Goal: Task Accomplishment & Management: Complete application form

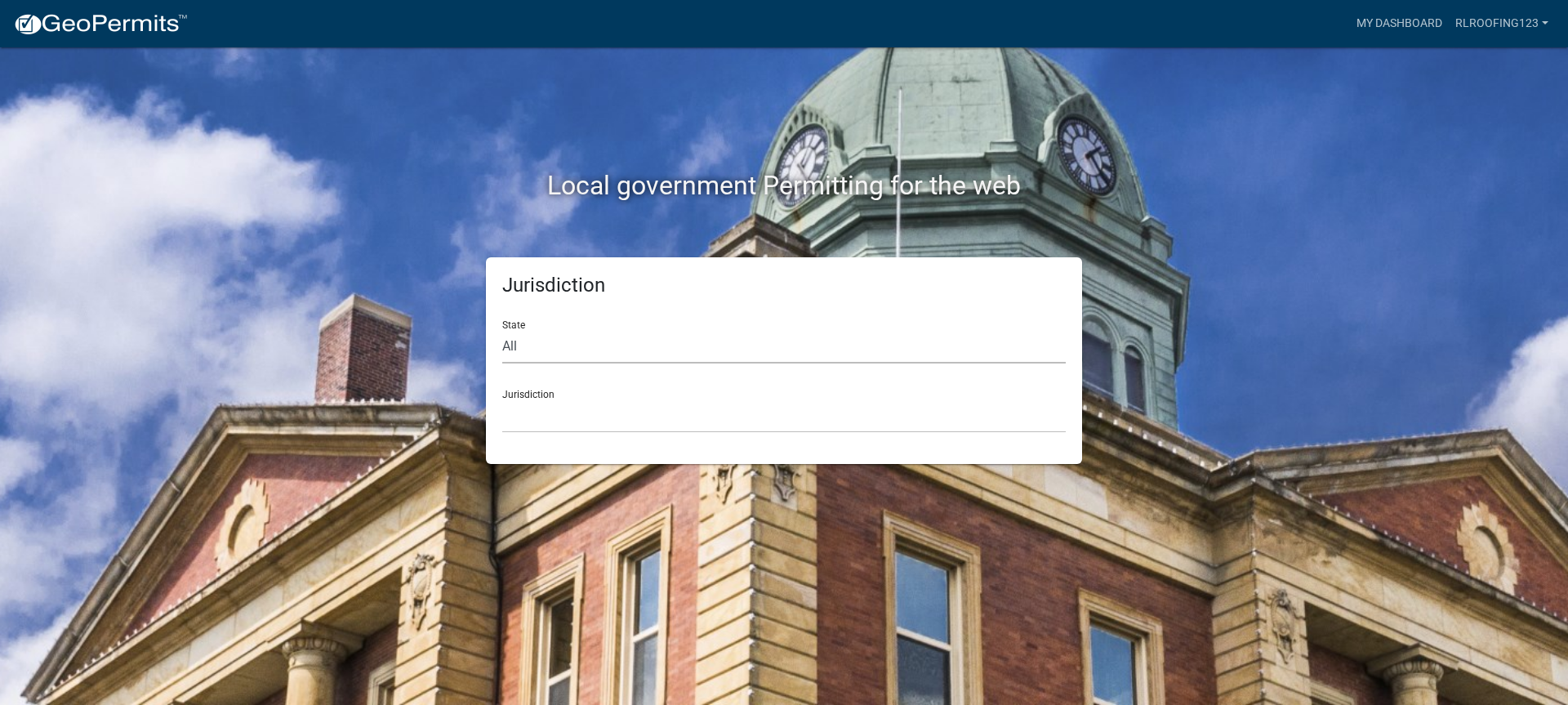
drag, startPoint x: 695, startPoint y: 347, endPoint x: 671, endPoint y: 360, distance: 27.3
click at [694, 348] on select "All [US_STATE] [US_STATE] [US_STATE] [US_STATE] [US_STATE] [US_STATE] [US_STATE…" at bounding box center [784, 346] width 563 height 33
select select "[US_STATE]"
click at [502, 330] on select "All [US_STATE] [US_STATE] [US_STATE] [US_STATE] [US_STATE] [US_STATE] [US_STATE…" at bounding box center [784, 346] width 563 height 33
click at [577, 414] on select "City of [GEOGRAPHIC_DATA], [US_STATE] City of [GEOGRAPHIC_DATA], [US_STATE] Cit…" at bounding box center [784, 416] width 563 height 33
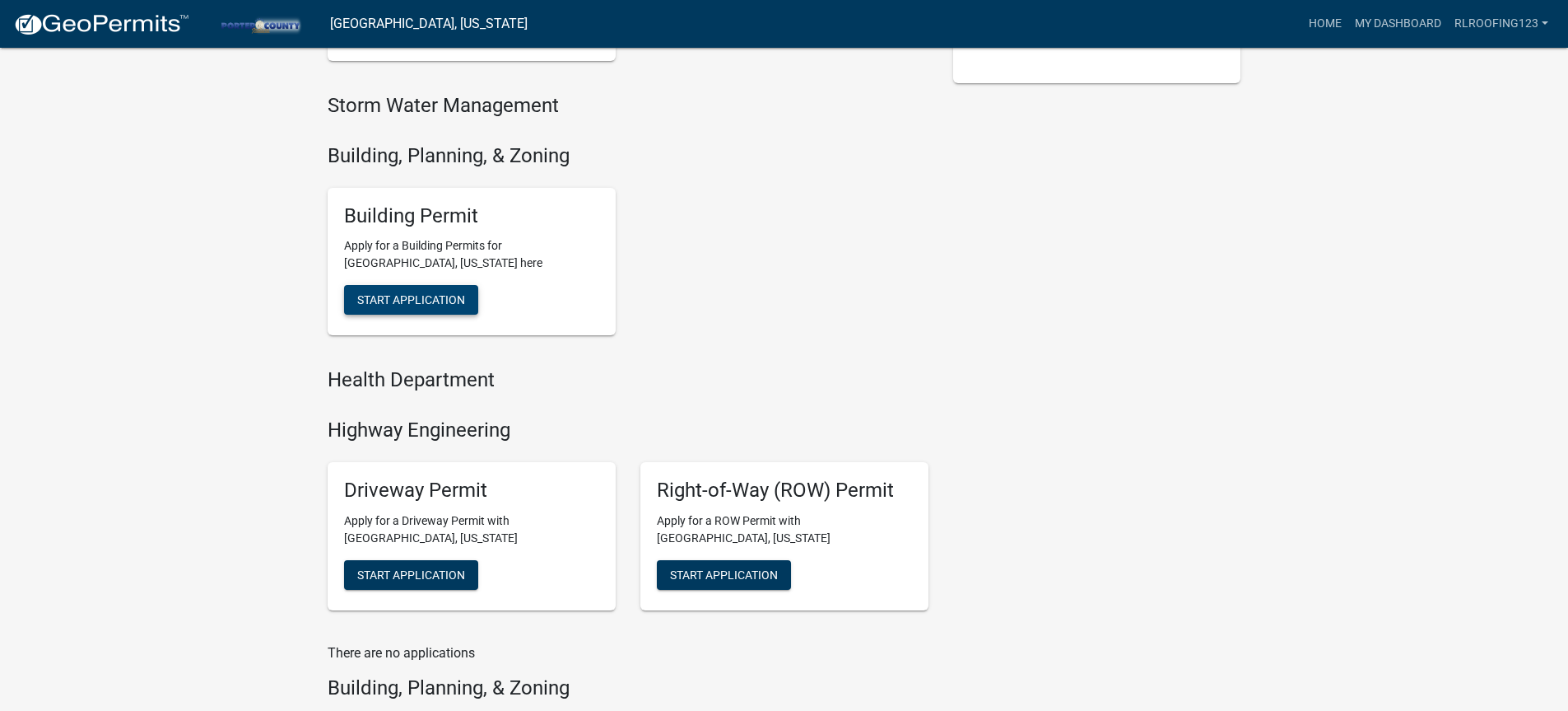
scroll to position [387, 0]
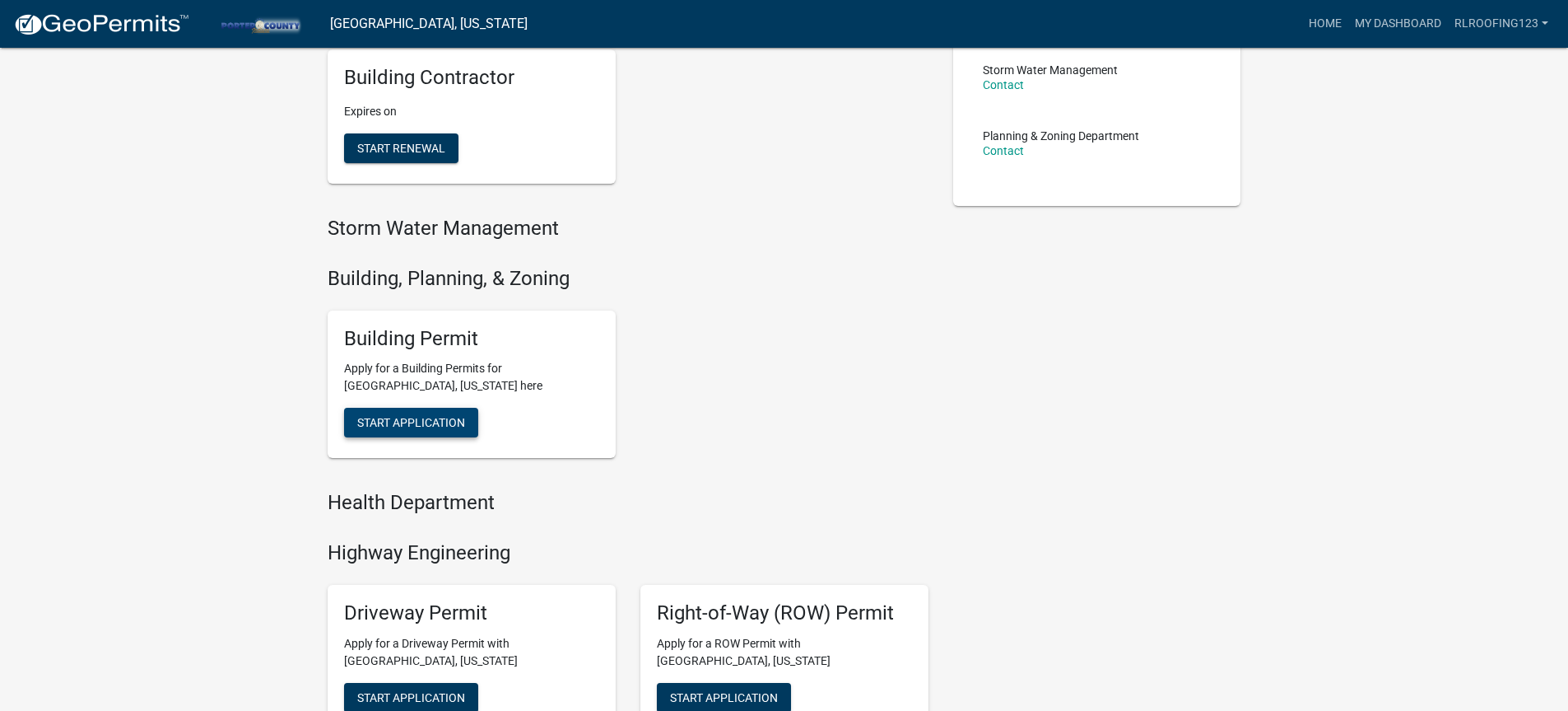
click at [456, 435] on button "Start Application" at bounding box center [410, 422] width 134 height 29
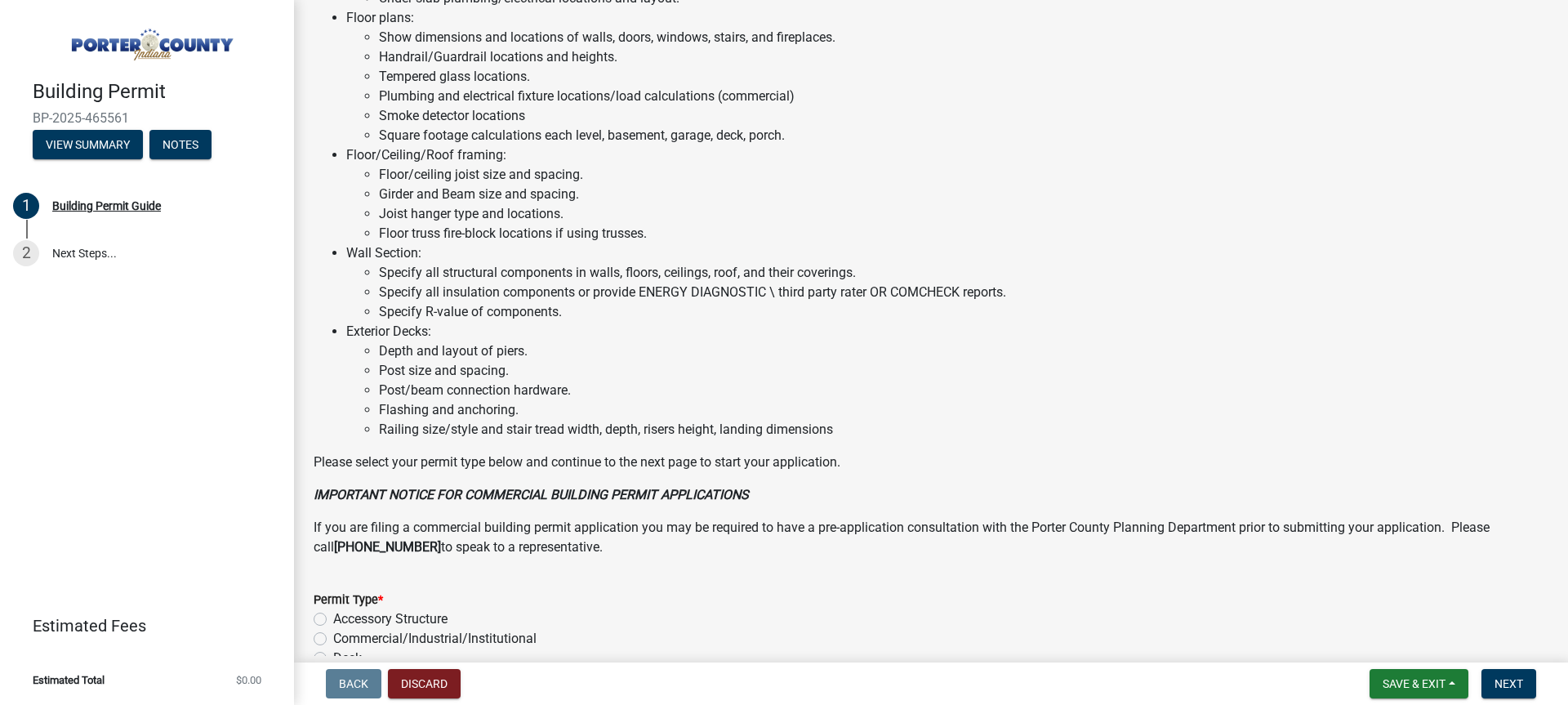
scroll to position [1142, 0]
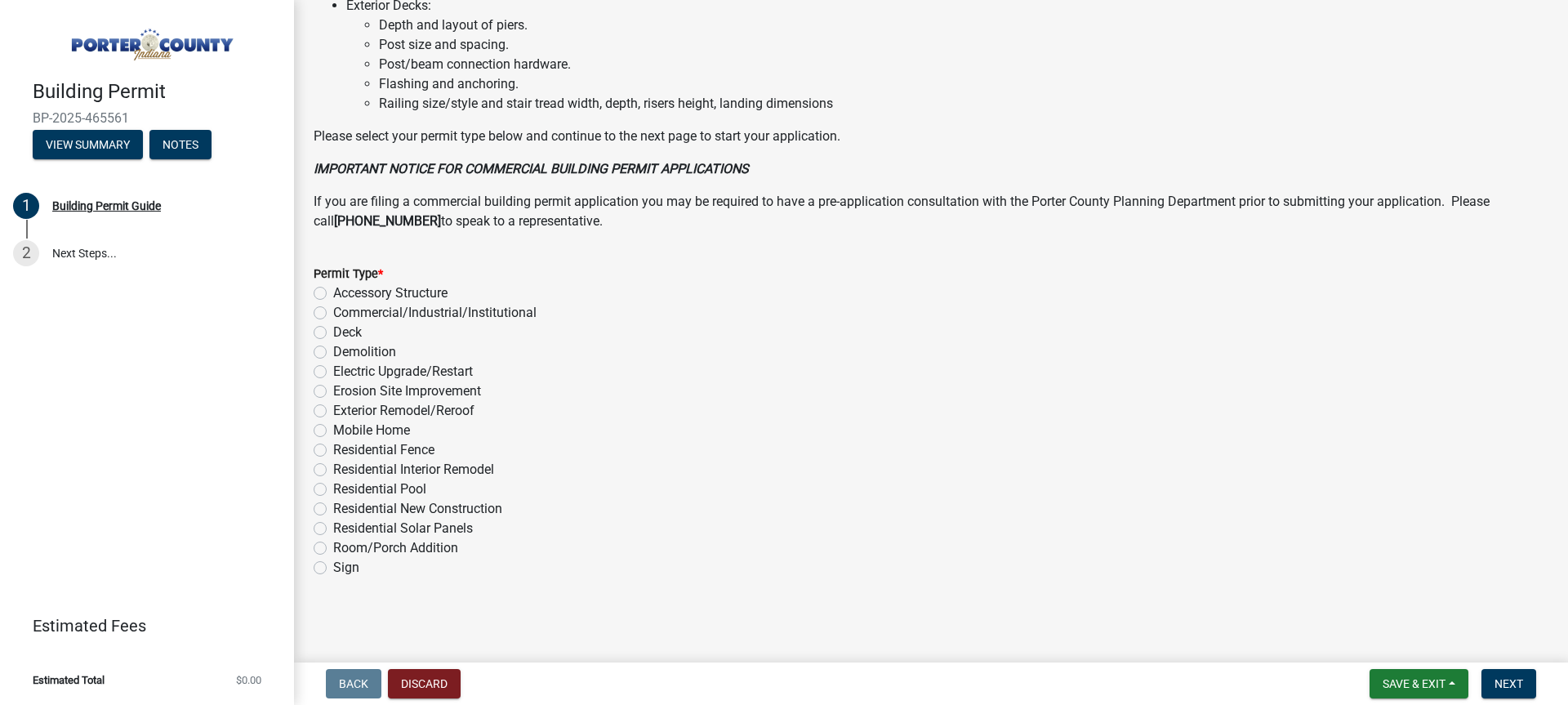
click at [444, 407] on label "Exterior Remodel/Reroof" at bounding box center [404, 411] width 141 height 19
click at [344, 407] on input "Exterior Remodel/Reroof" at bounding box center [338, 406] width 11 height 11
radio input "true"
drag, startPoint x: 1515, startPoint y: 676, endPoint x: 1500, endPoint y: 672, distance: 15.5
click at [1514, 677] on span "Next" at bounding box center [1508, 683] width 28 height 13
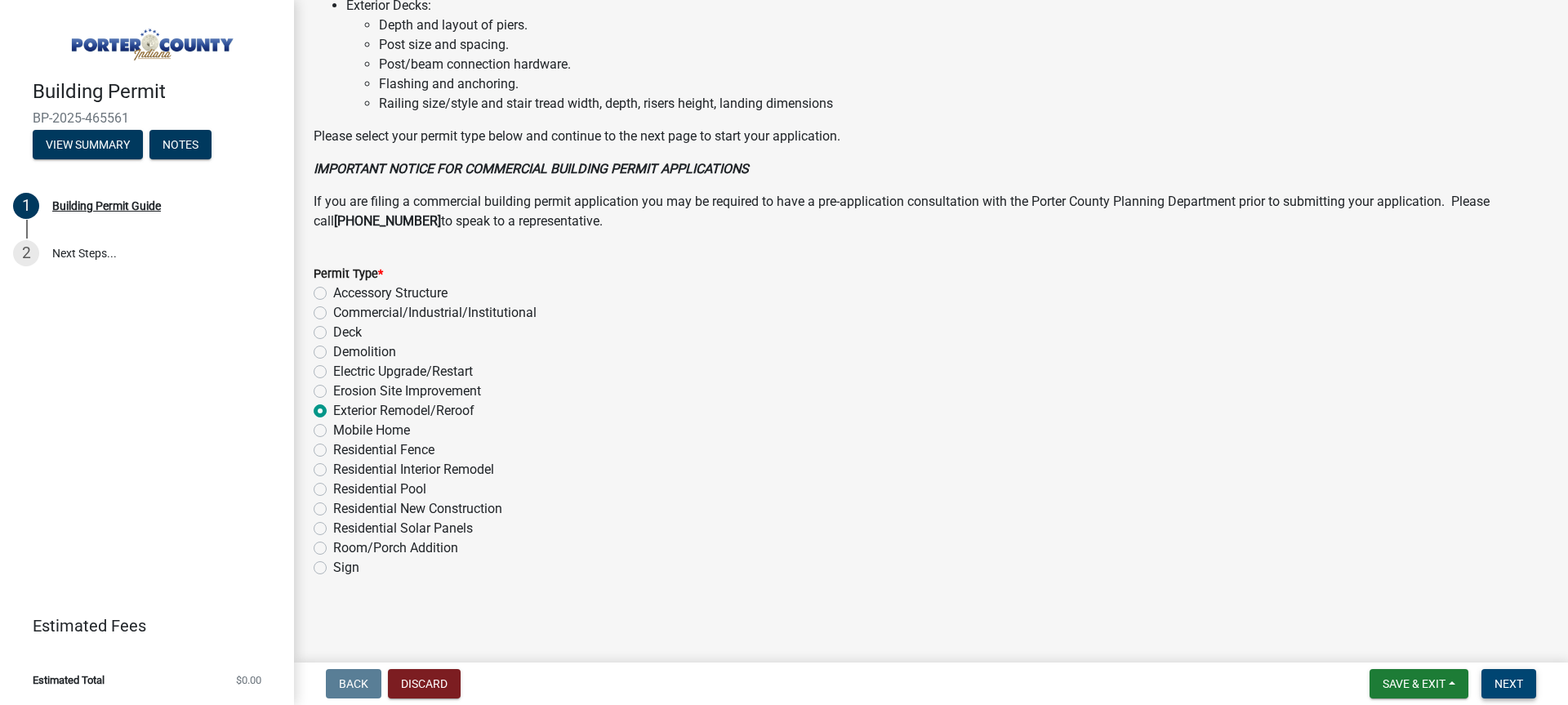
scroll to position [0, 0]
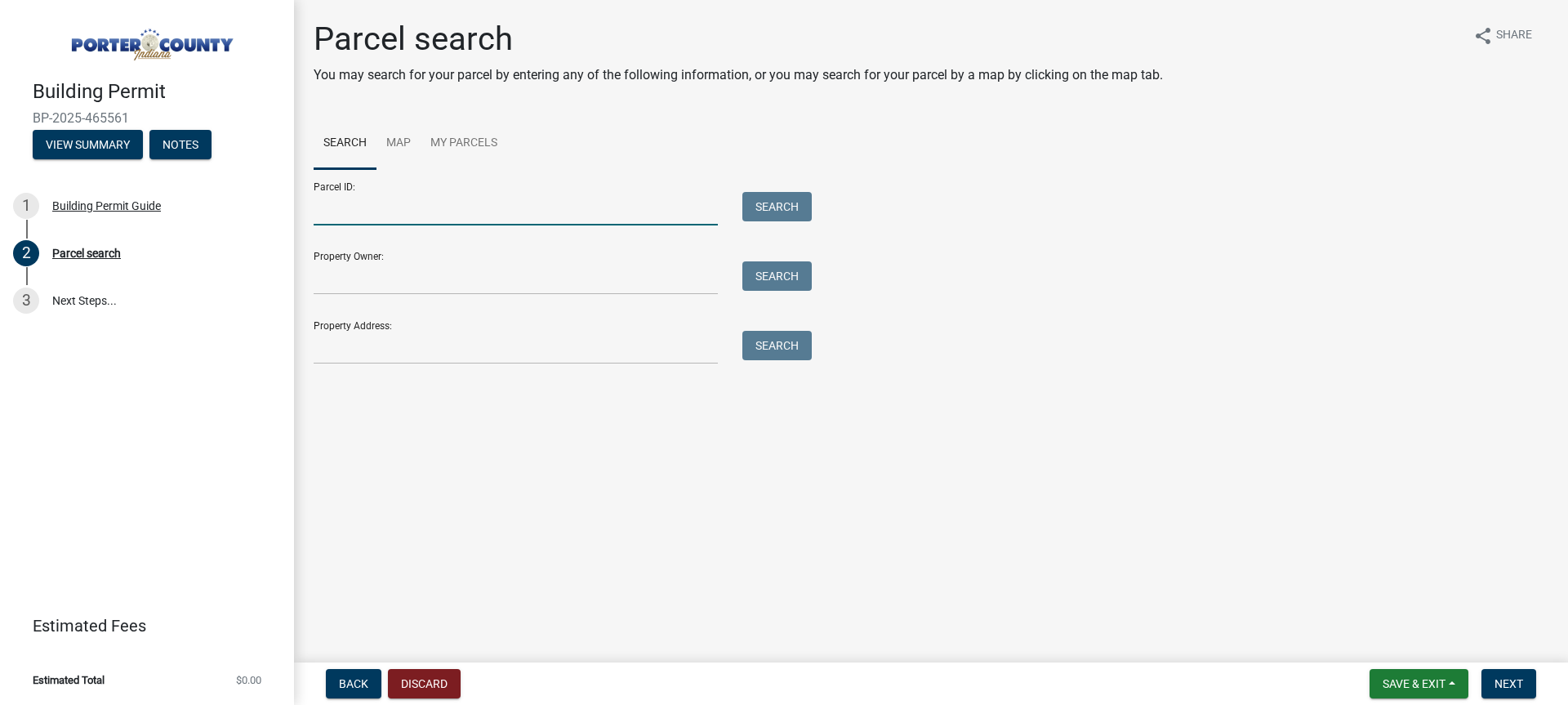
click at [365, 205] on input "Parcel ID:" at bounding box center [516, 209] width 405 height 33
click at [389, 350] on input "Property Address:" at bounding box center [516, 347] width 405 height 33
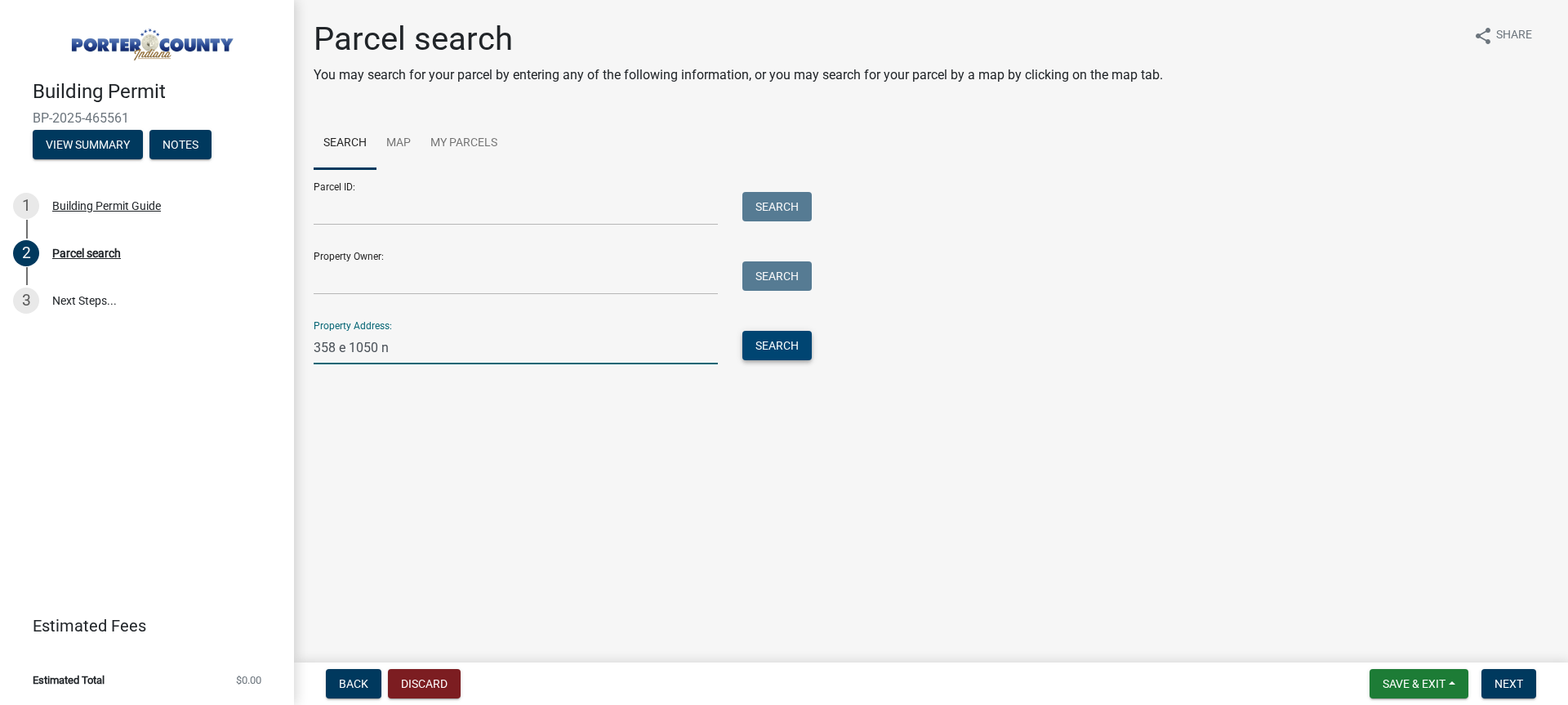
type input "358 e 1050 n"
click at [759, 358] on button "Search" at bounding box center [777, 345] width 70 height 29
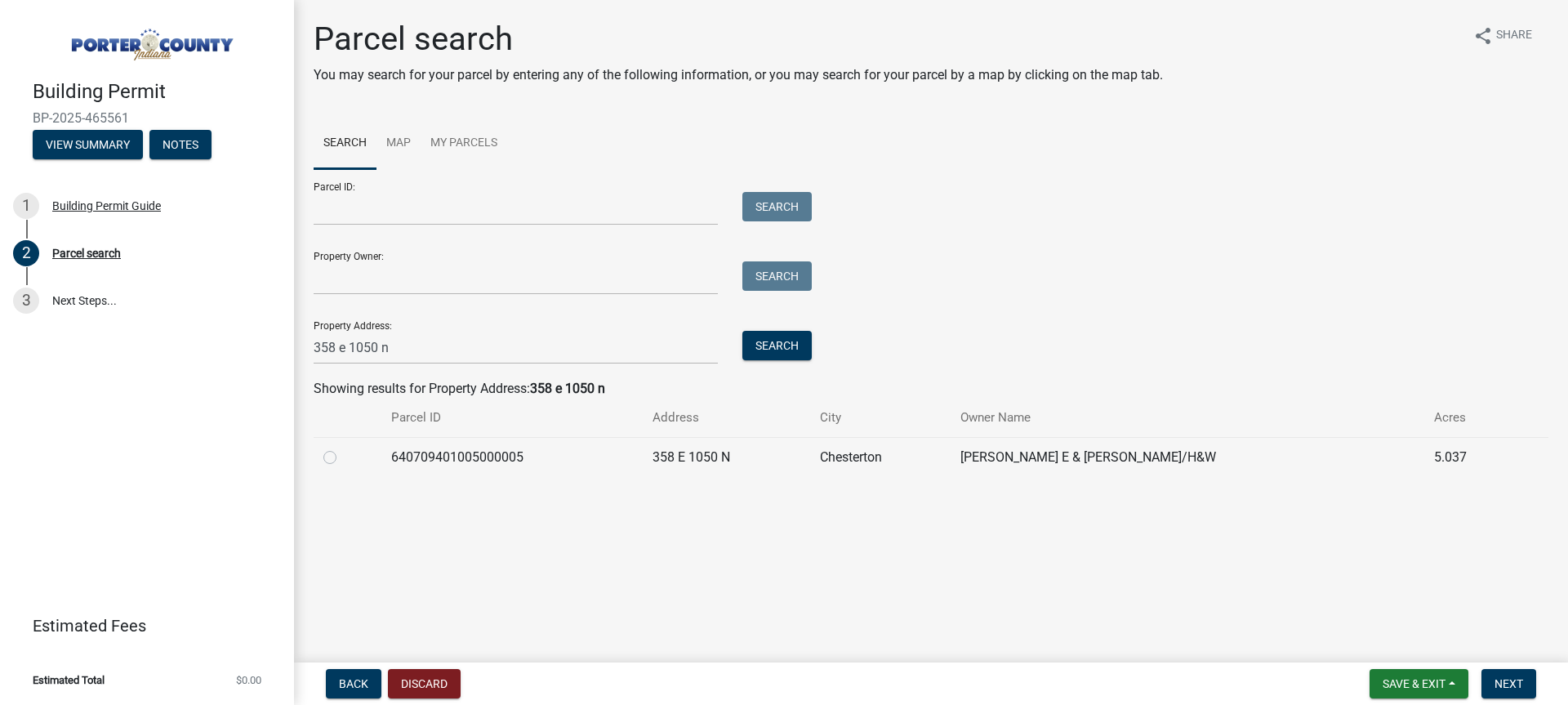
click at [343, 448] on label at bounding box center [343, 448] width 0 height 0
click at [343, 458] on input "radio" at bounding box center [348, 453] width 11 height 11
radio input "true"
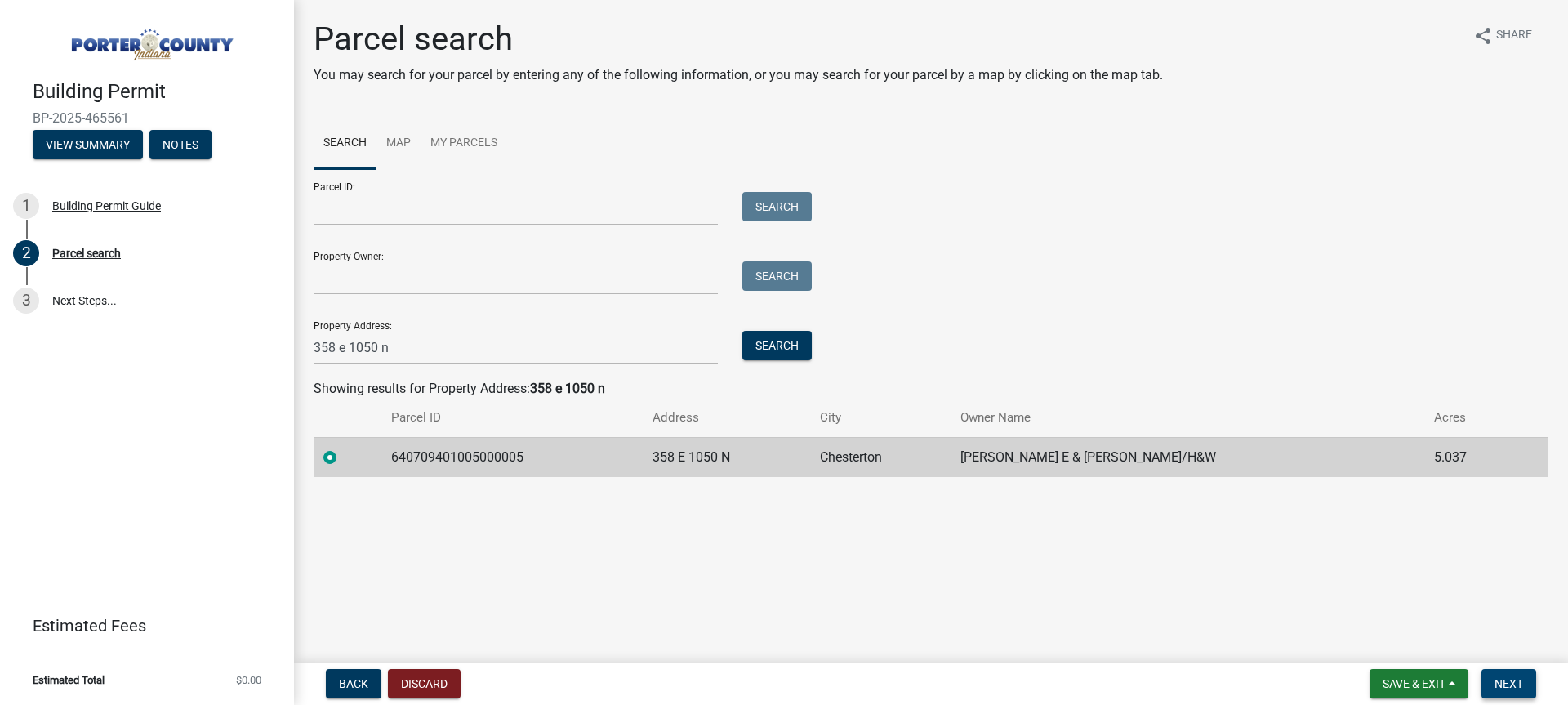
click at [1498, 682] on span "Next" at bounding box center [1508, 683] width 28 height 13
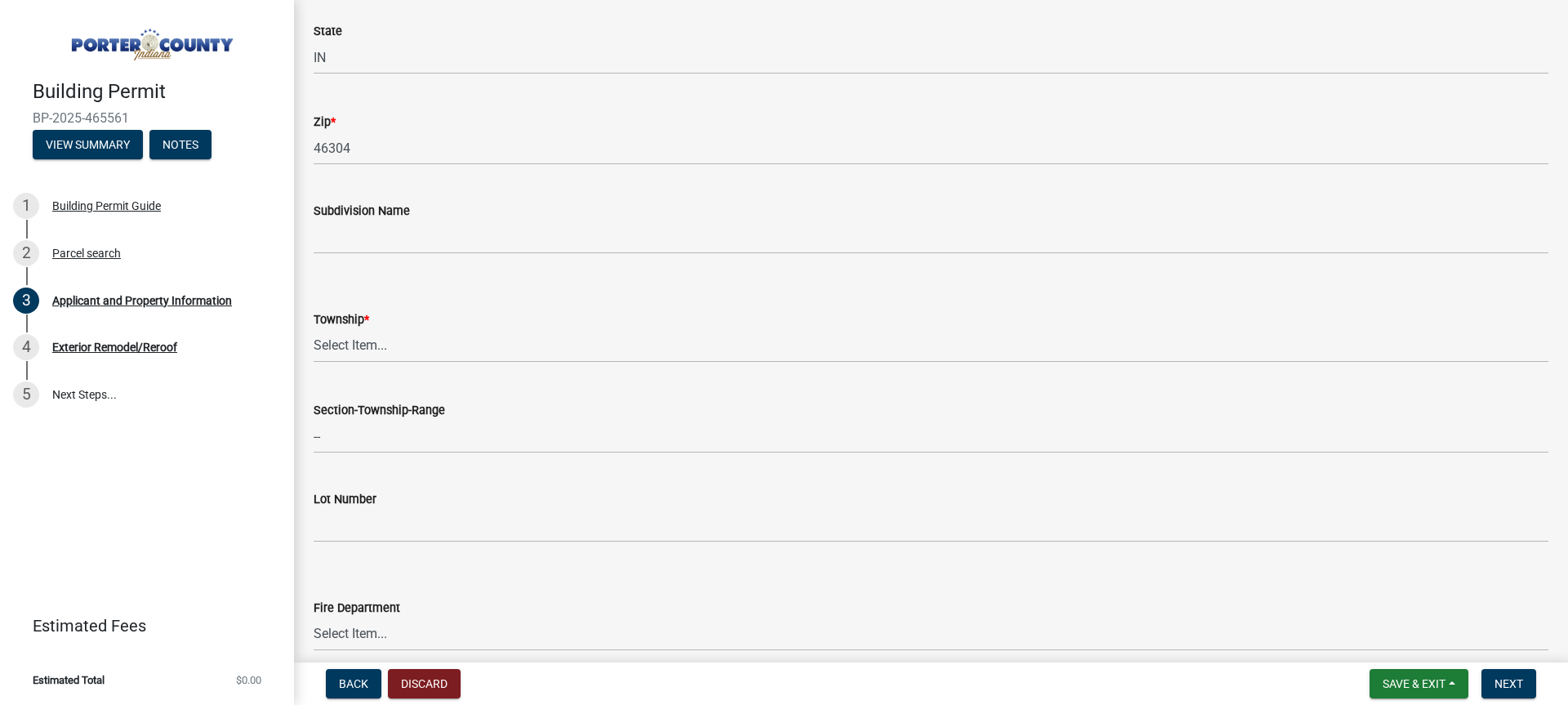
scroll to position [490, 0]
click at [376, 354] on select "Select Item... [PERSON_NAME][GEOGRAPHIC_DATA] [PERSON_NAME][GEOGRAPHIC_DATA] [G…" at bounding box center [931, 342] width 1235 height 33
click at [378, 354] on select "Select Item... [PERSON_NAME][GEOGRAPHIC_DATA] [PERSON_NAME][GEOGRAPHIC_DATA] [G…" at bounding box center [931, 342] width 1235 height 33
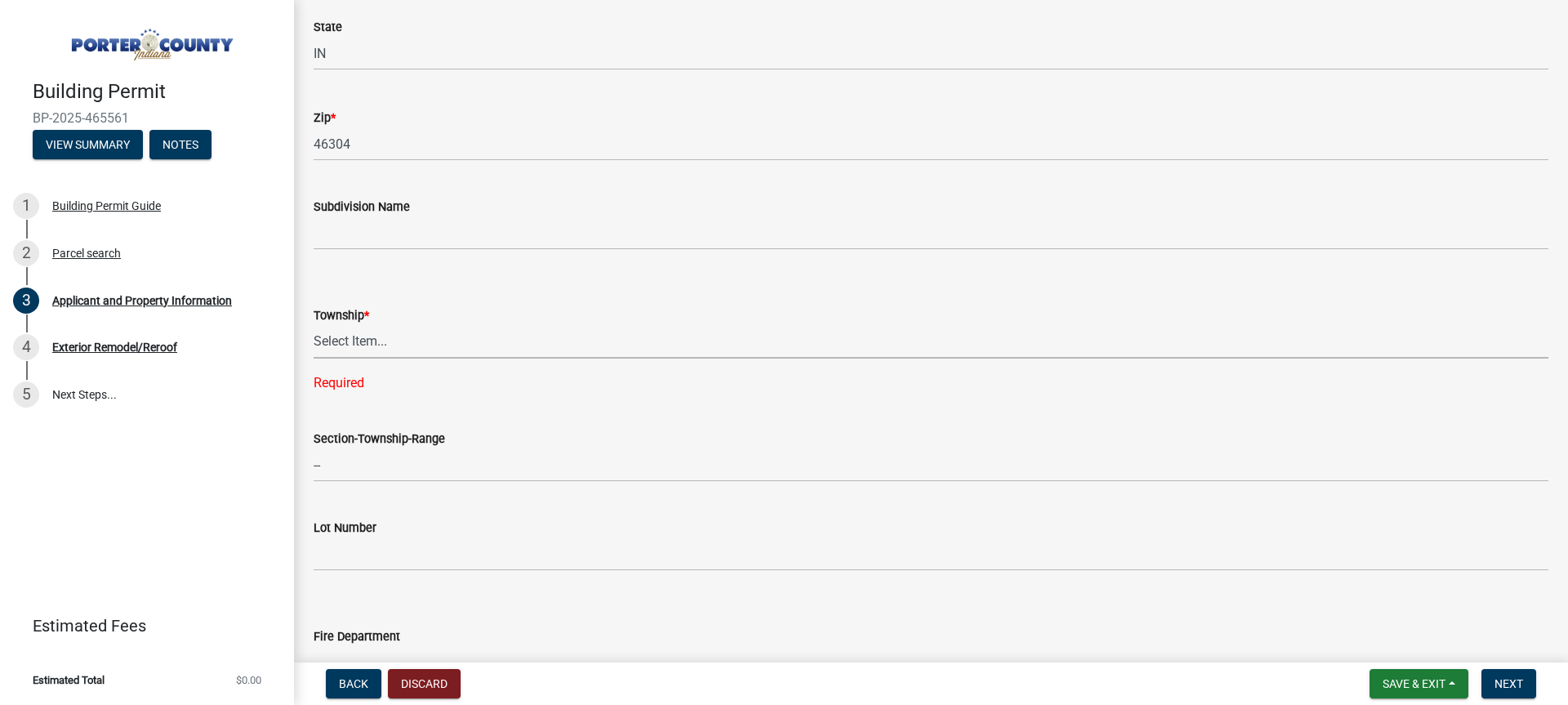
click at [449, 346] on select "Select Item... [PERSON_NAME][GEOGRAPHIC_DATA] [PERSON_NAME][GEOGRAPHIC_DATA] [G…" at bounding box center [931, 342] width 1235 height 33
click at [314, 325] on select "Select Item... [PERSON_NAME][GEOGRAPHIC_DATA] [PERSON_NAME][GEOGRAPHIC_DATA] [G…" at bounding box center [931, 342] width 1235 height 33
select select "dab8d744-4e32-40c1-942b-b7c1ea7347cb"
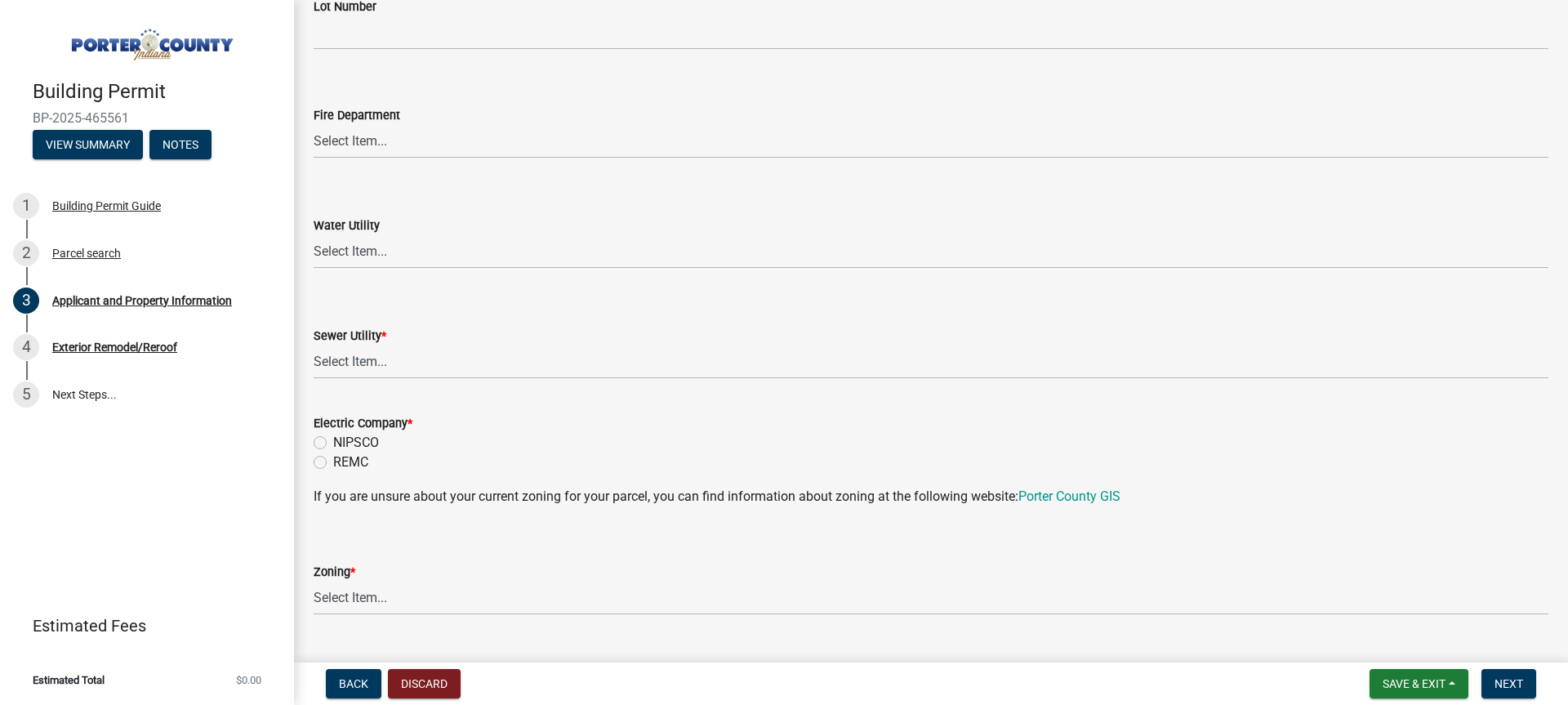
scroll to position [980, 0]
click at [402, 363] on select "Select Item... Aqua [US_STATE] Inc Damon Run Falling Waters Lake Eliza - LEACD …" at bounding box center [931, 360] width 1235 height 33
click at [314, 344] on select "Select Item... Aqua [US_STATE] Inc Damon Run Falling Waters Lake Eliza - LEACD …" at bounding box center [931, 360] width 1235 height 33
select select "ea6751d4-6bf7-4a16-89ee-f7801ab82aa1"
click at [333, 444] on label "NIPSCO" at bounding box center [356, 441] width 46 height 19
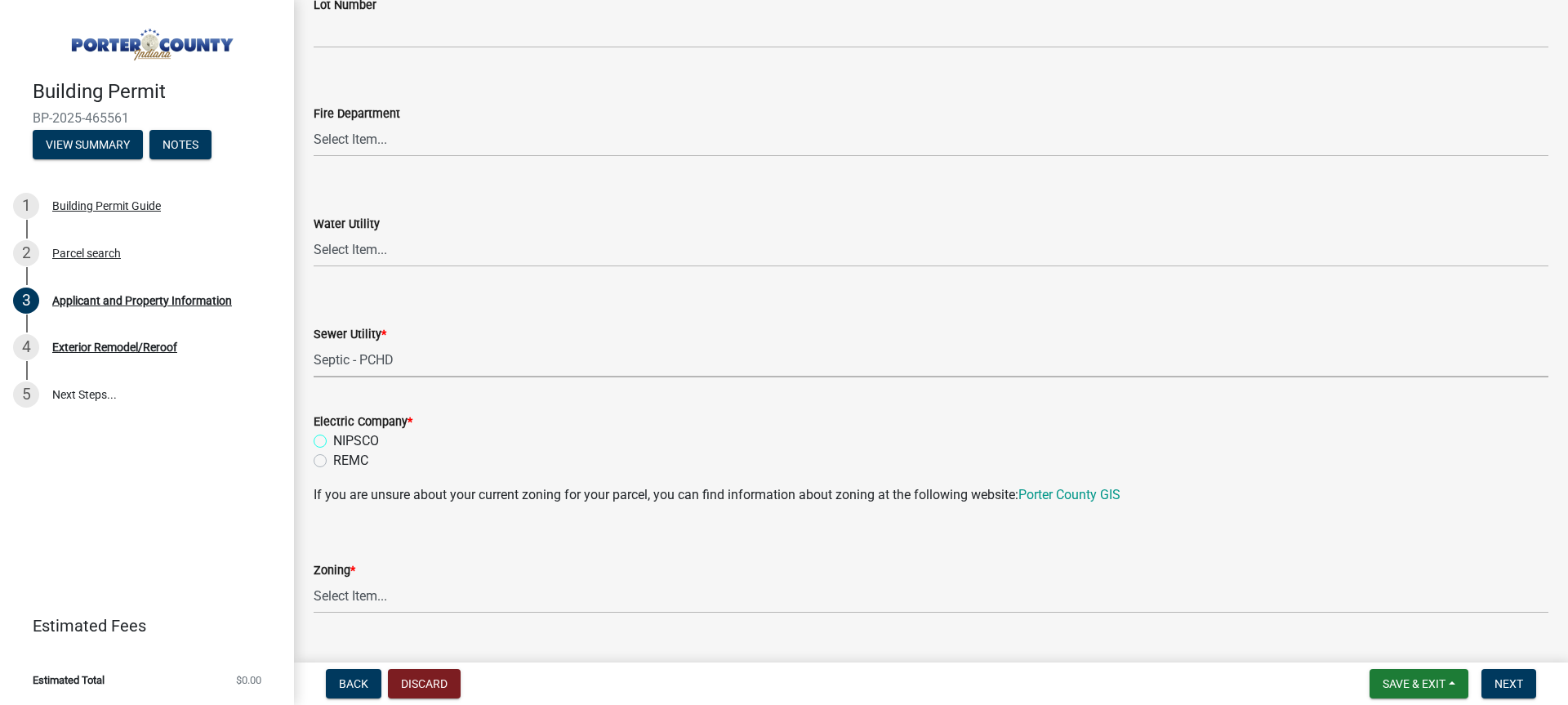
click at [333, 442] on input "NIPSCO" at bounding box center [338, 436] width 11 height 11
radio input "true"
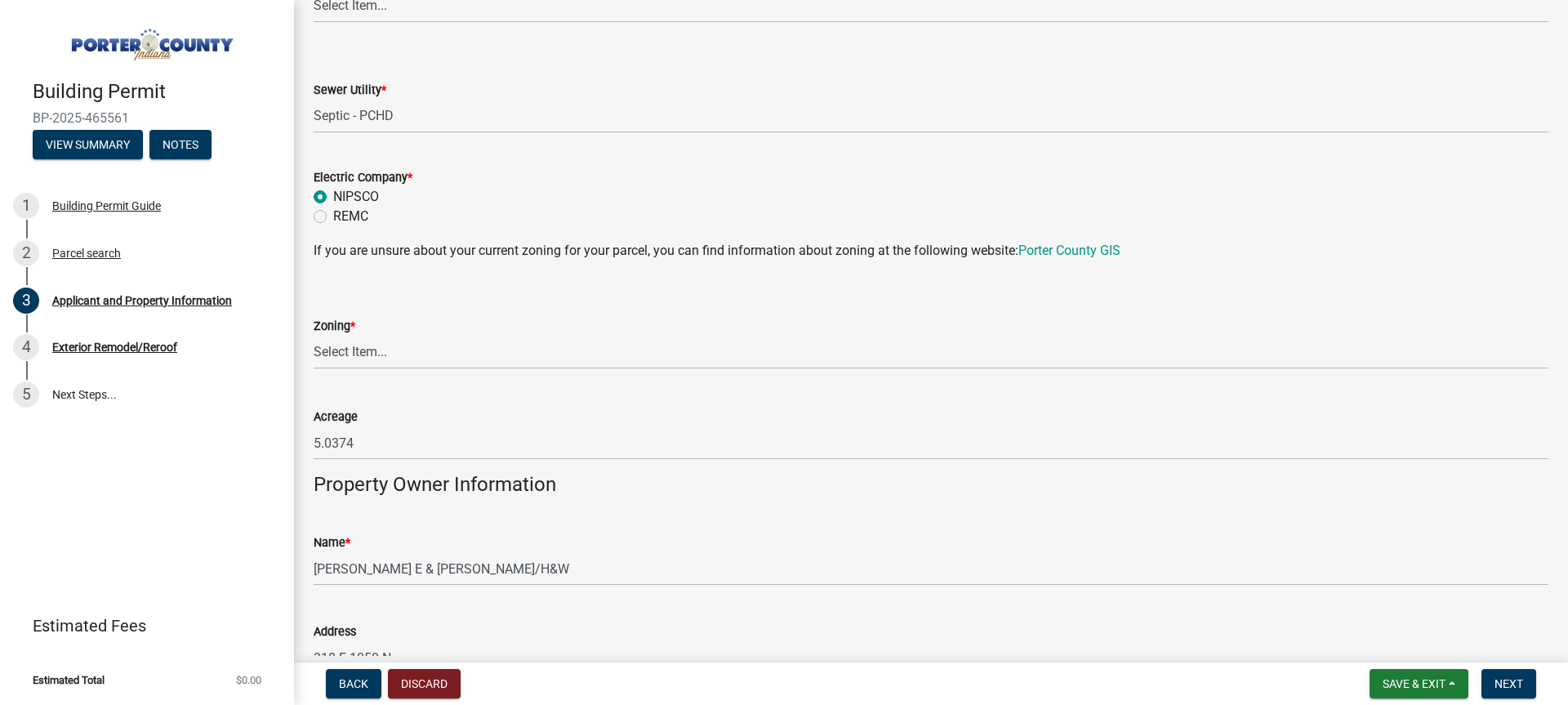
scroll to position [1225, 0]
click at [408, 356] on select "Select Item... A1 A2 CH CM CN I1 I2 I3 IN MP OT P1 P2 PUD R1 R2 R3 R4 RL RR" at bounding box center [931, 352] width 1235 height 33
click at [1057, 241] on link "Porter County GIS" at bounding box center [1069, 249] width 102 height 16
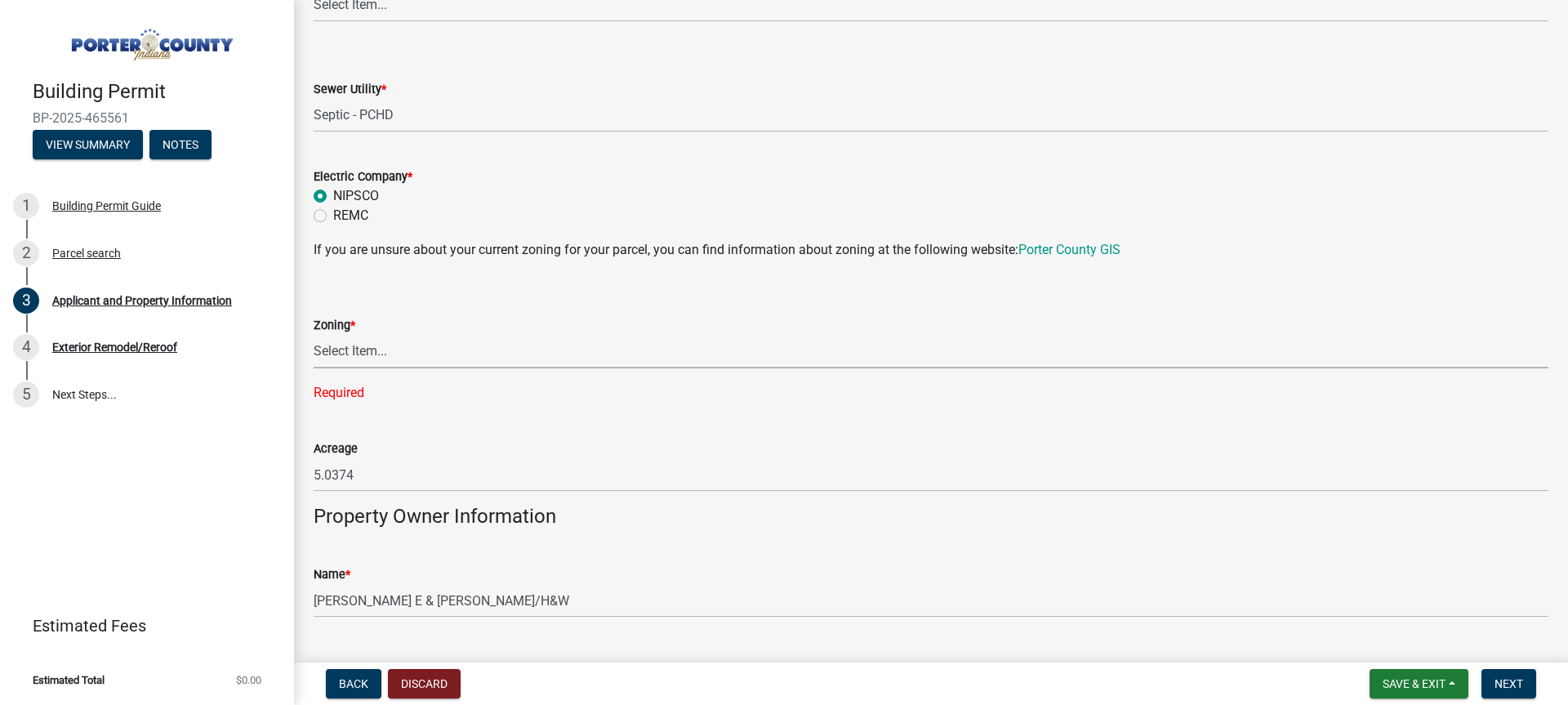
click at [424, 360] on select "Select Item... A1 A2 CH CM CN I1 I2 I3 IN MP OT P1 P2 PUD R1 R2 R3 R4 RL RR" at bounding box center [931, 352] width 1235 height 33
click at [314, 335] on select "Select Item... A1 A2 CH CM CN I1 I2 I3 IN MP OT P1 P2 PUD R1 R2 R3 R4 RL RR" at bounding box center [931, 352] width 1235 height 33
select select "92efe679-05f4-414a-9426-51627fba5de6"
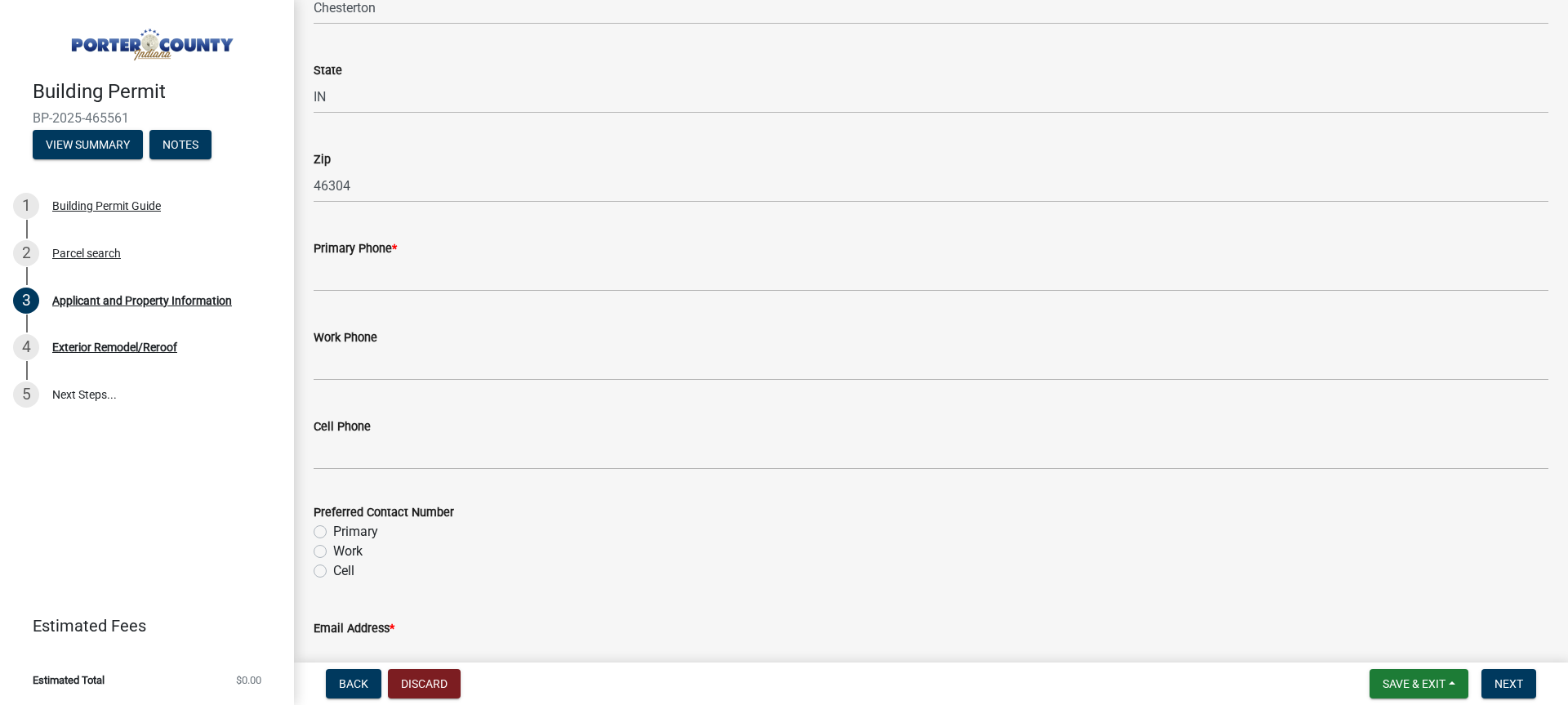
scroll to position [2041, 0]
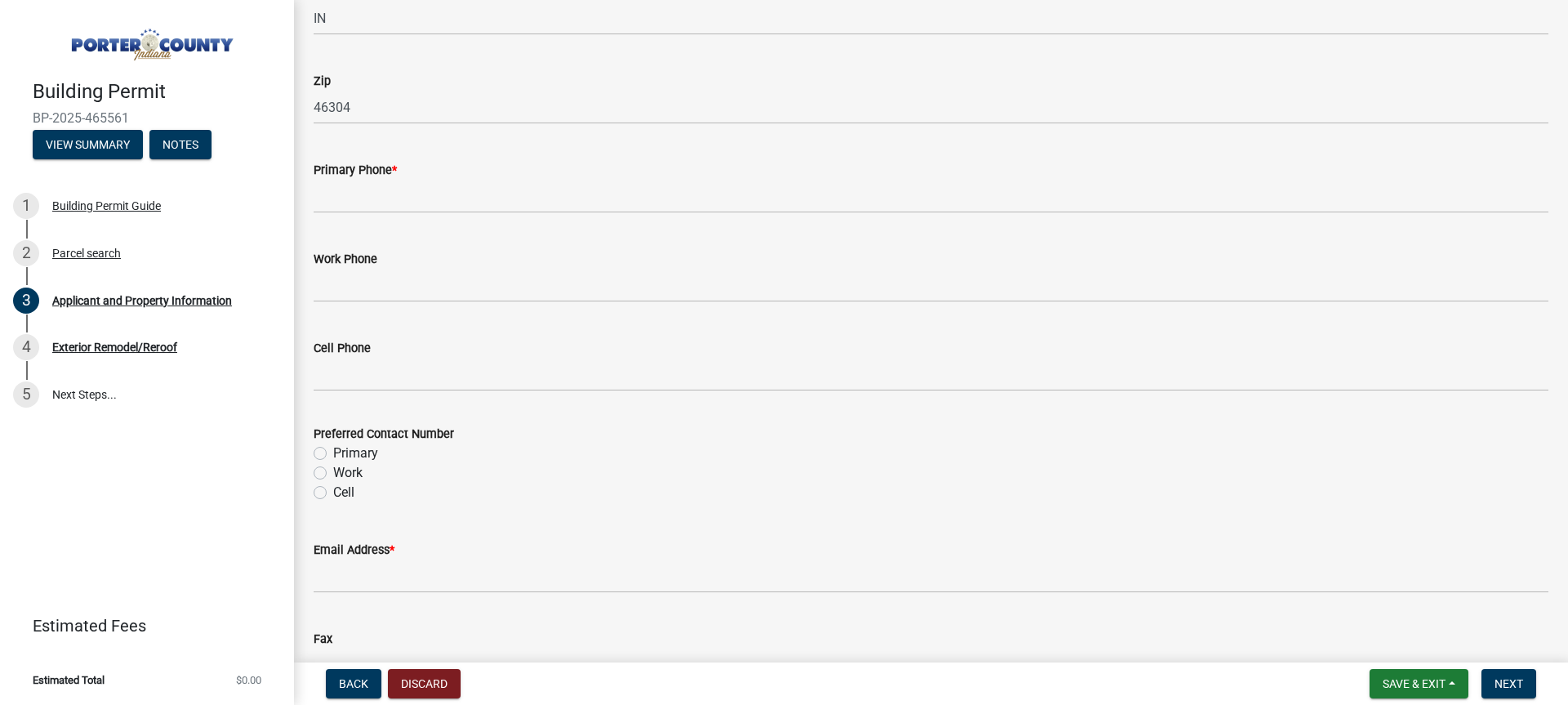
click at [377, 167] on label "Primary Phone *" at bounding box center [355, 170] width 83 height 11
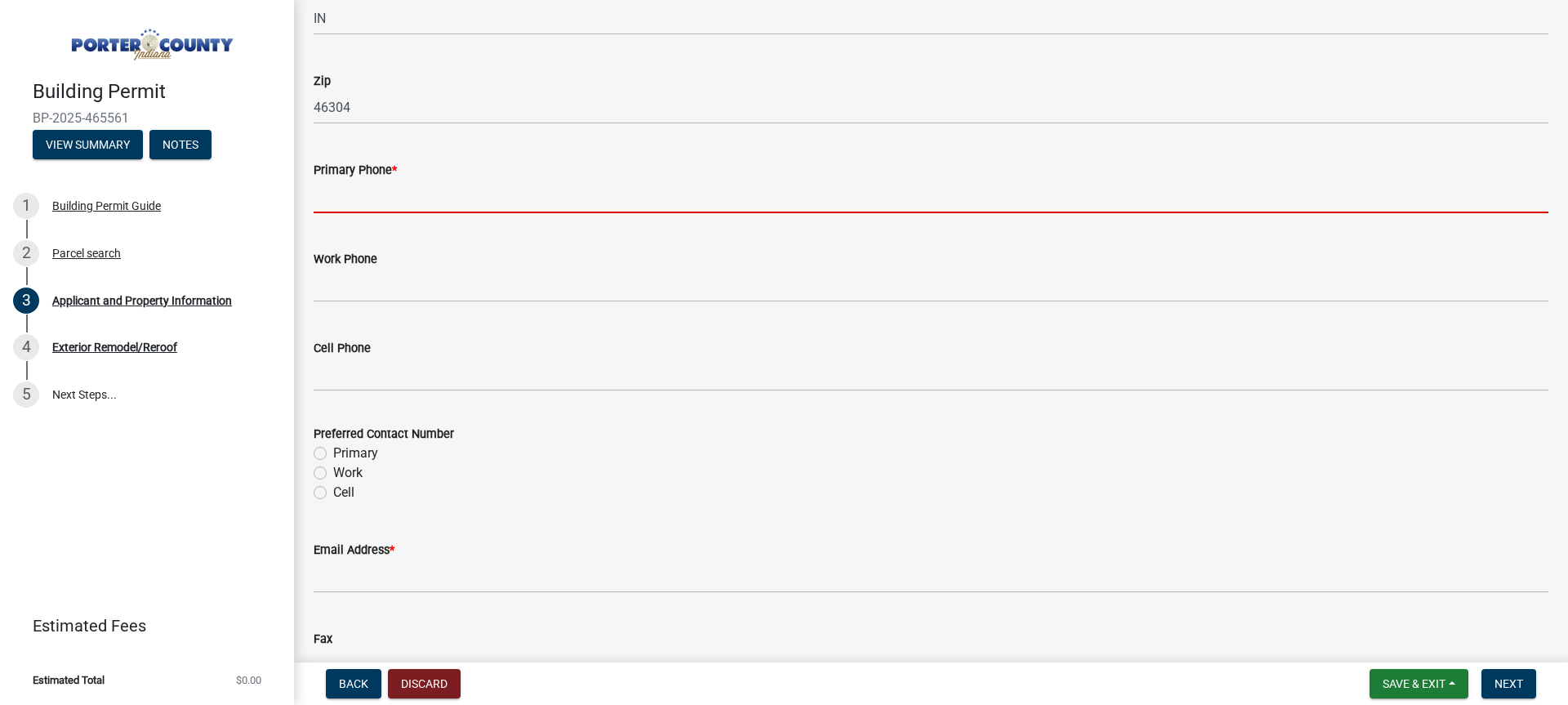
click at [377, 180] on input "Primary Phone *" at bounding box center [931, 197] width 1235 height 33
click at [377, 189] on input "Primary Phone *" at bounding box center [931, 197] width 1235 height 33
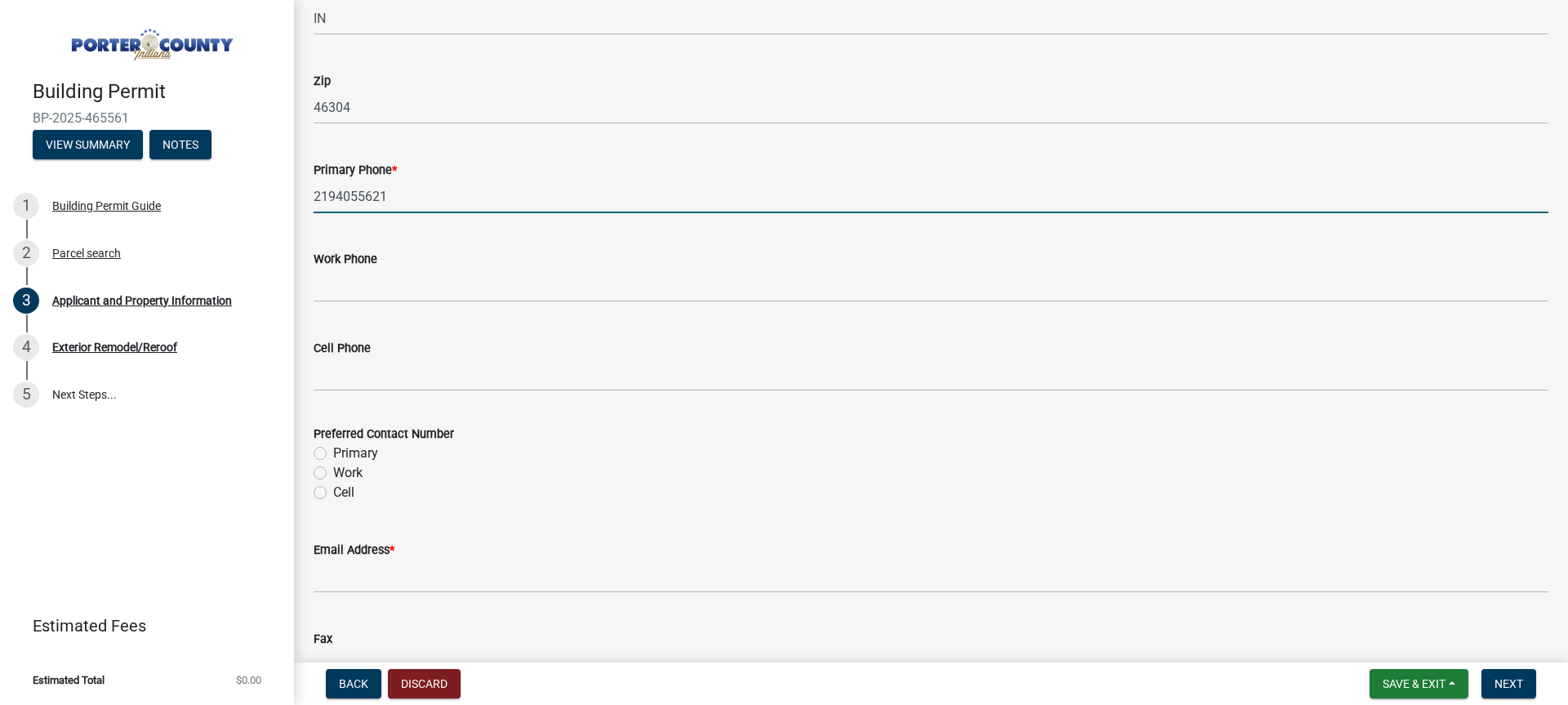
click at [503, 214] on wm-data-entity-input "Primary Phone * [PHONE_NUMBER]" at bounding box center [931, 182] width 1235 height 89
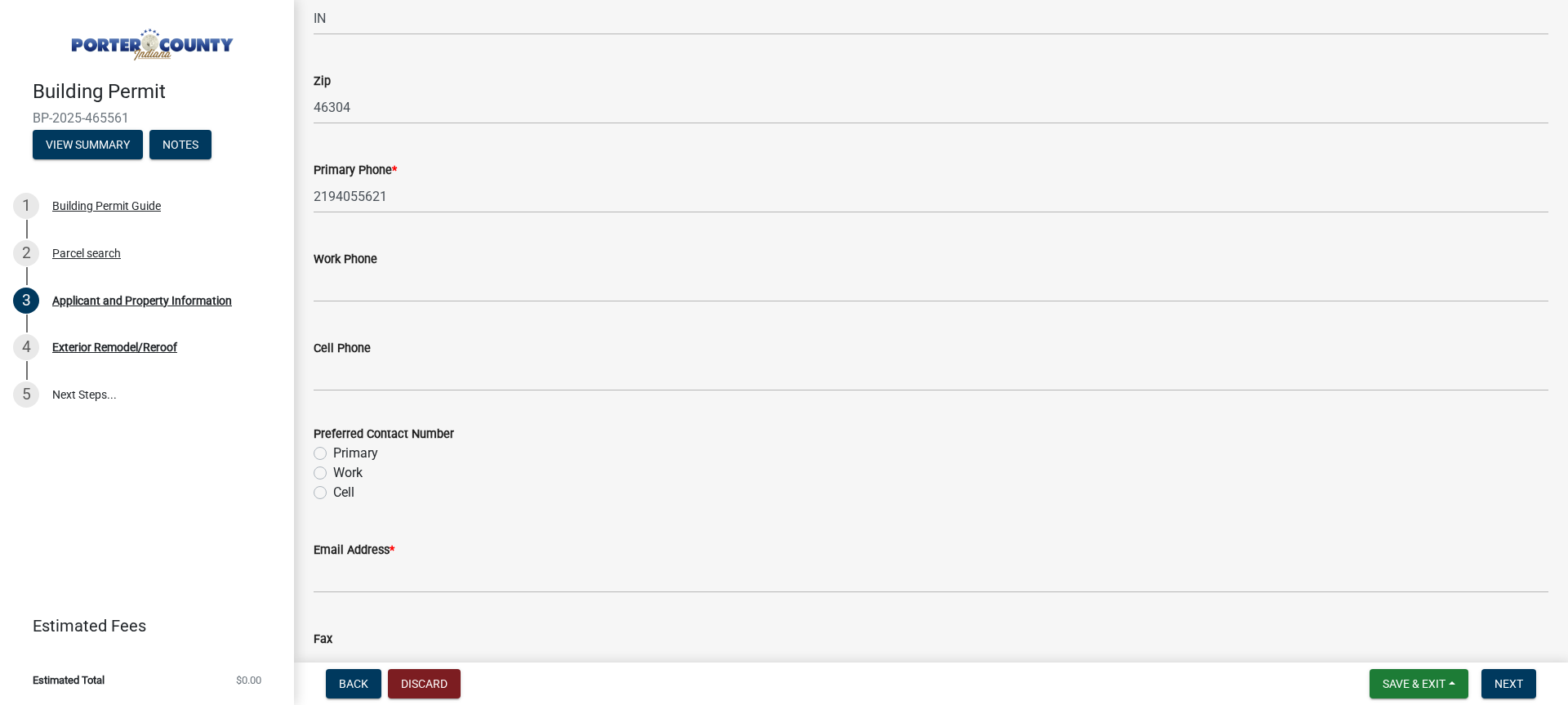
click at [495, 245] on div "Work Phone" at bounding box center [931, 264] width 1235 height 76
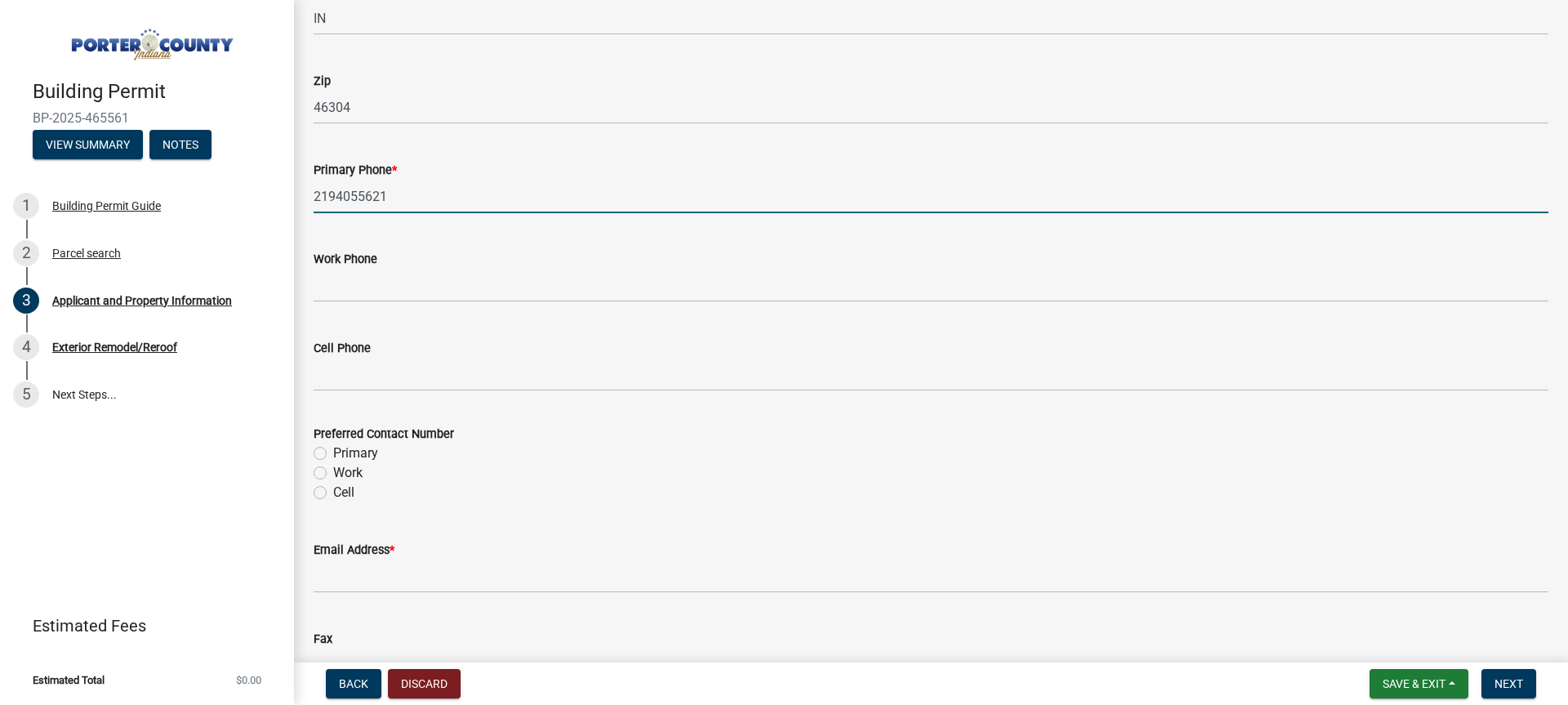
click at [339, 198] on input "2194055621" at bounding box center [931, 197] width 1235 height 33
type input "[PHONE_NUMBER]"
click at [369, 446] on label "Primary" at bounding box center [355, 453] width 45 height 19
click at [344, 446] on input "Primary" at bounding box center [338, 449] width 11 height 11
radio input "true"
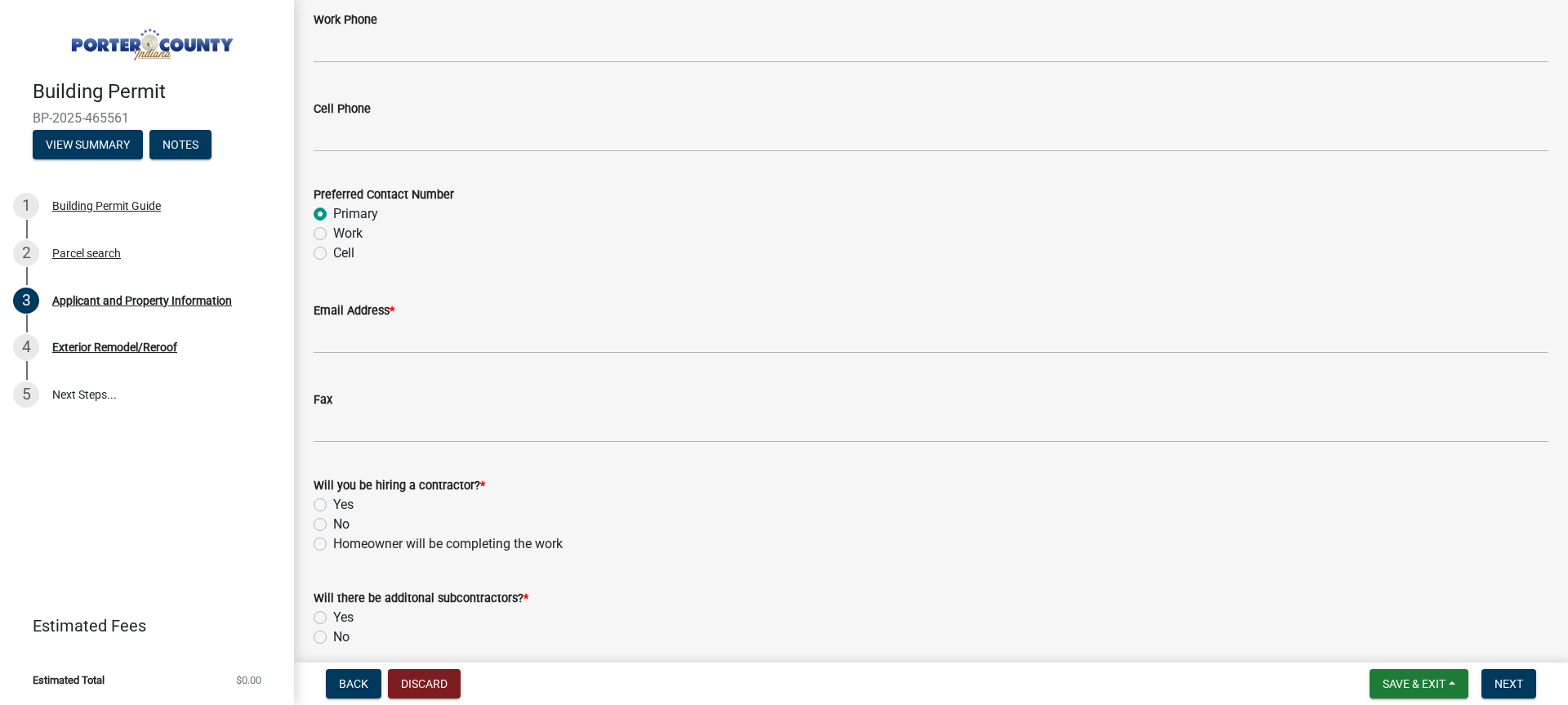
scroll to position [2286, 0]
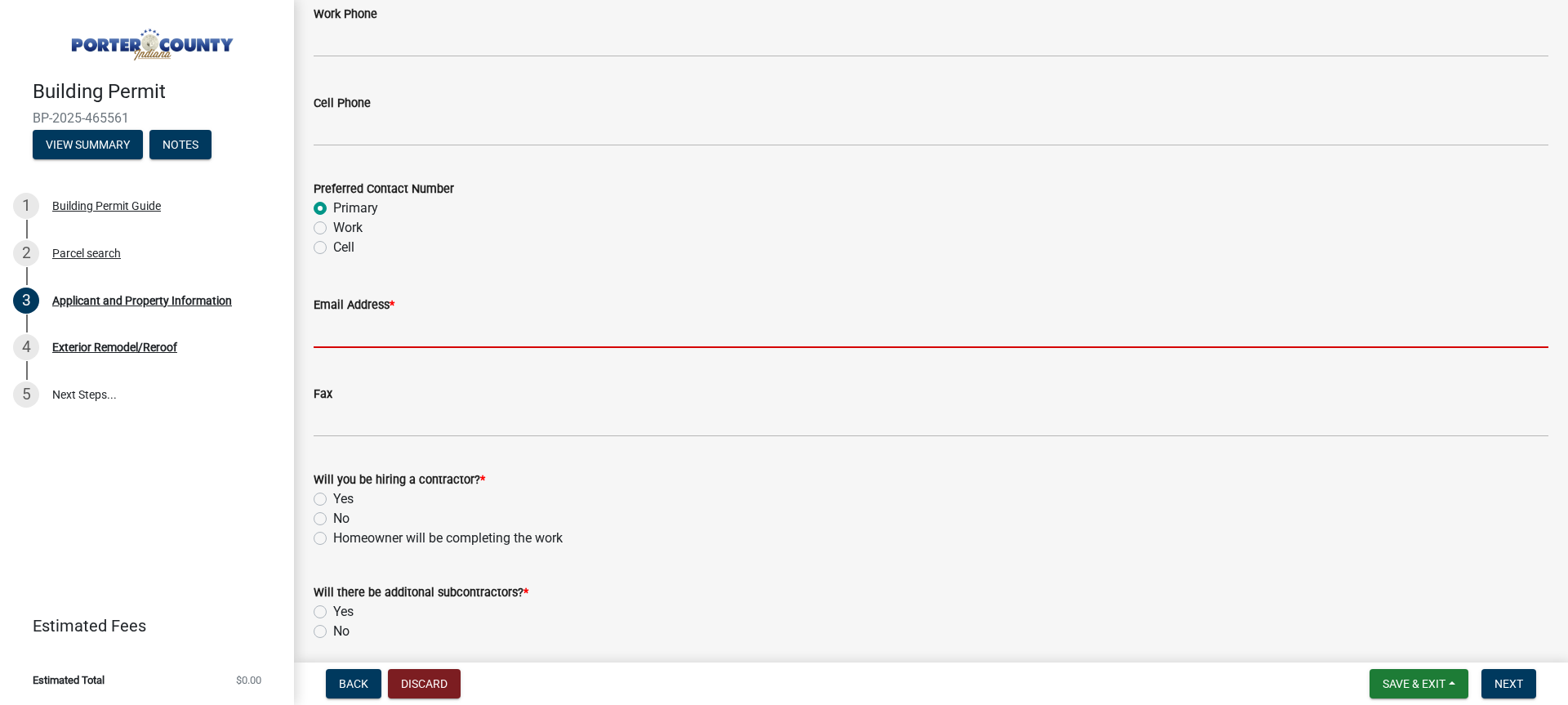
click at [414, 344] on input "Email Address *" at bounding box center [931, 331] width 1235 height 33
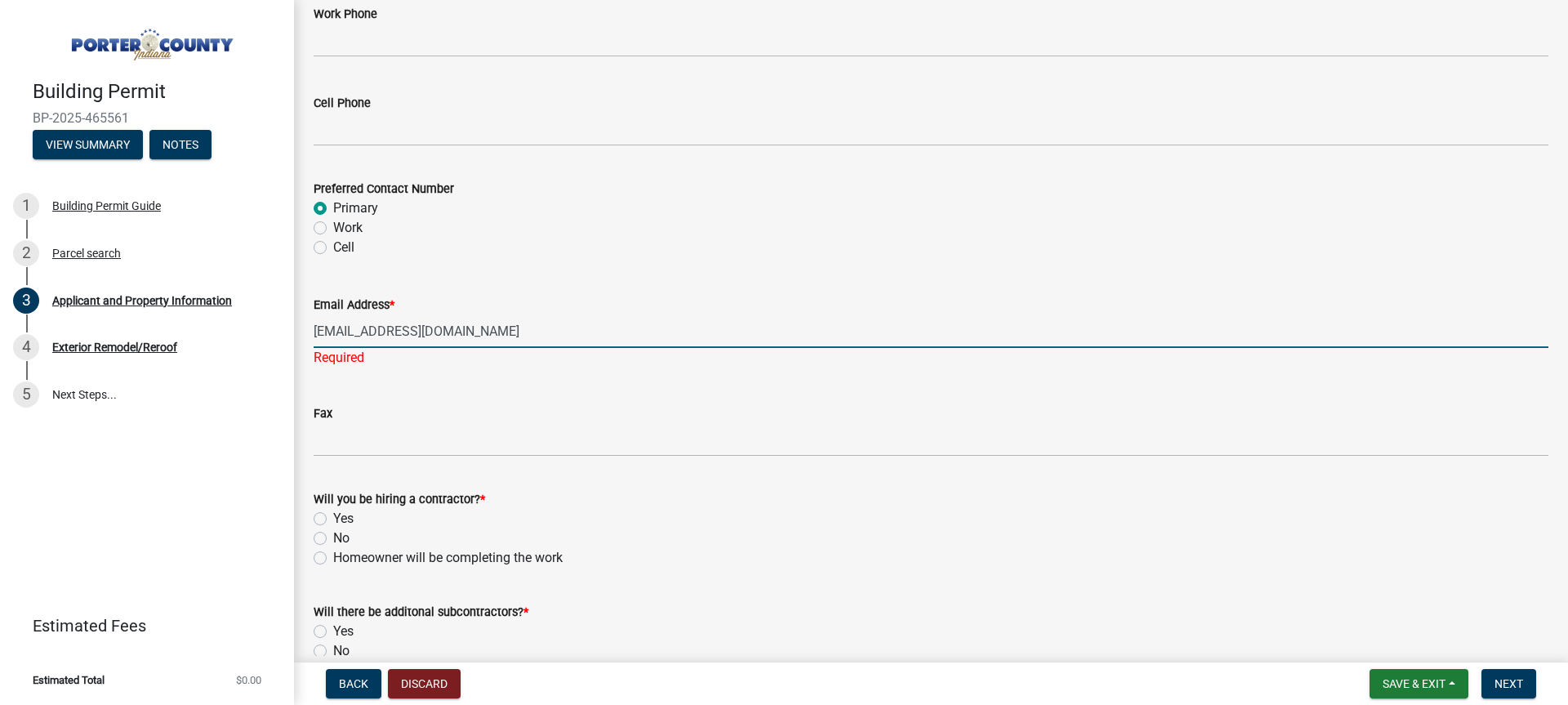
type input "[EMAIL_ADDRESS][DOMAIN_NAME]"
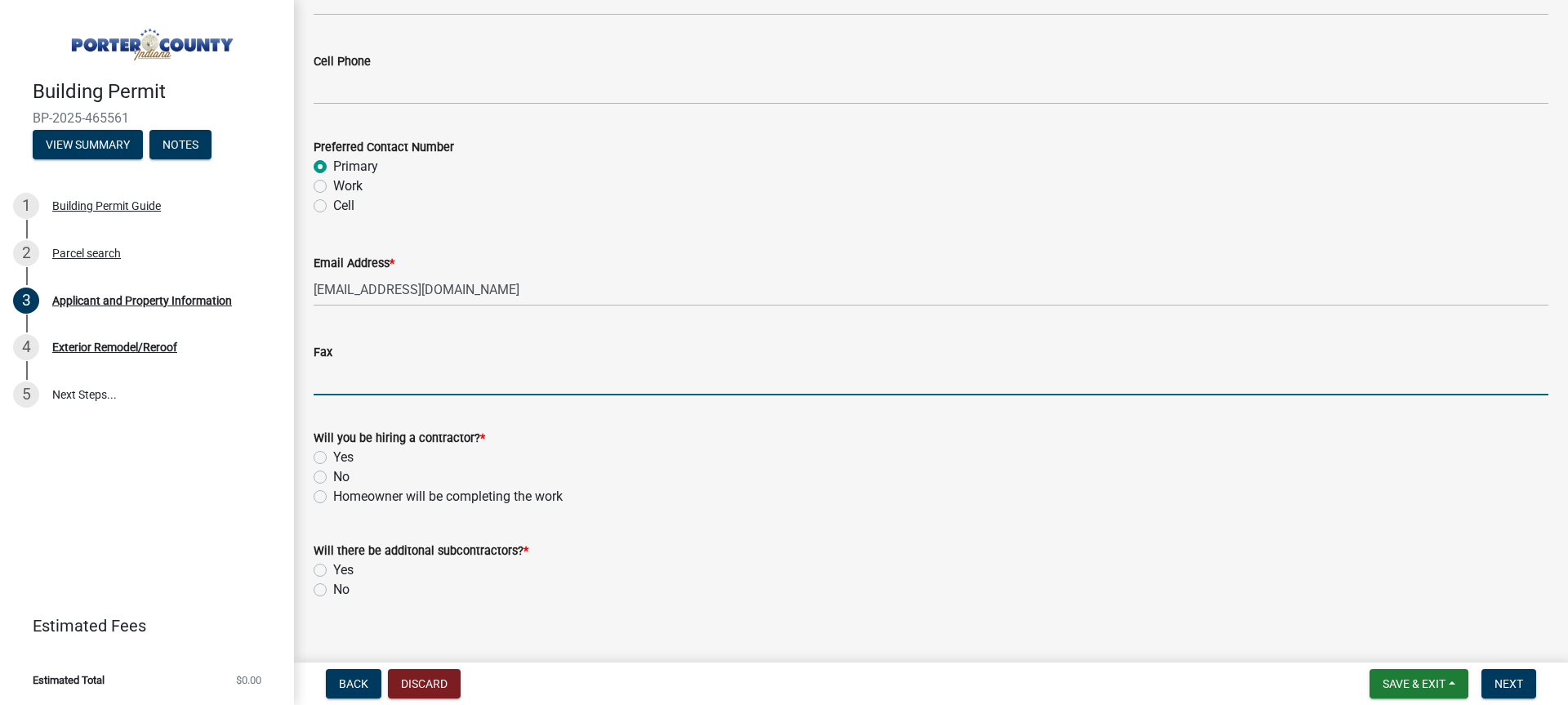
scroll to position [2349, 0]
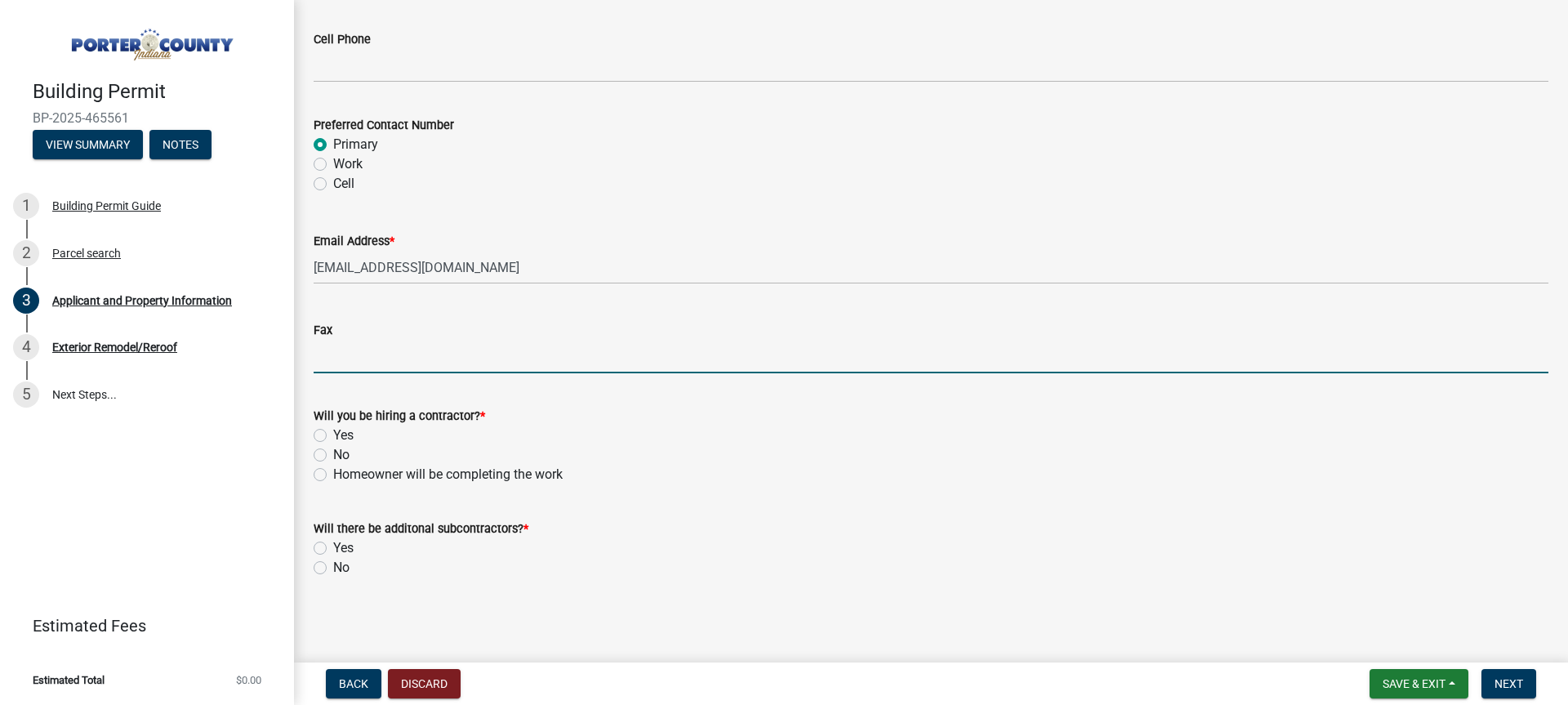
click at [333, 430] on label "Yes" at bounding box center [343, 435] width 20 height 19
click at [333, 430] on input "Yes" at bounding box center [338, 431] width 11 height 11
radio input "true"
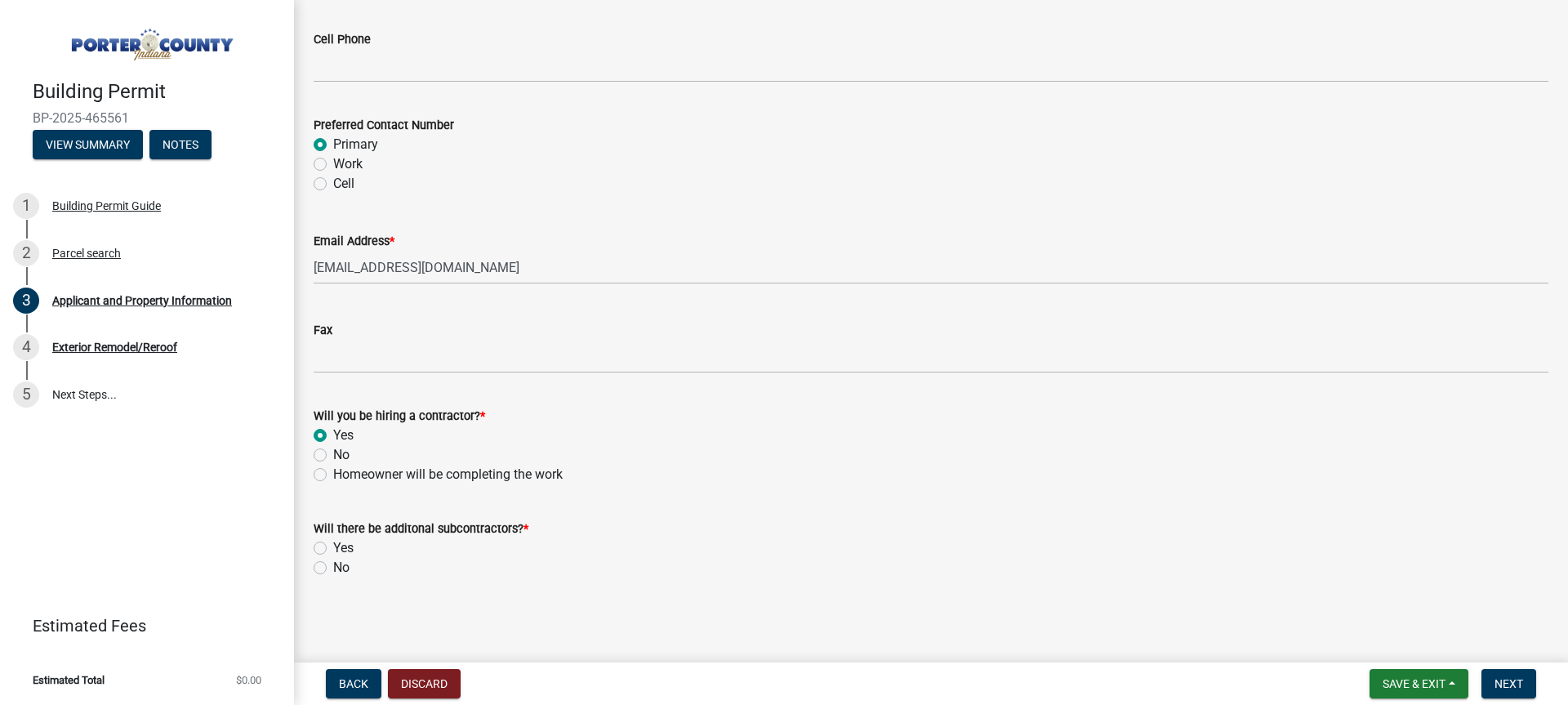
drag, startPoint x: 316, startPoint y: 569, endPoint x: 449, endPoint y: 601, distance: 136.8
click at [333, 570] on label "No" at bounding box center [341, 568] width 17 height 19
click at [333, 568] on input "No" at bounding box center [338, 563] width 11 height 11
radio input "true"
click at [1514, 694] on button "Next" at bounding box center [1509, 683] width 55 height 29
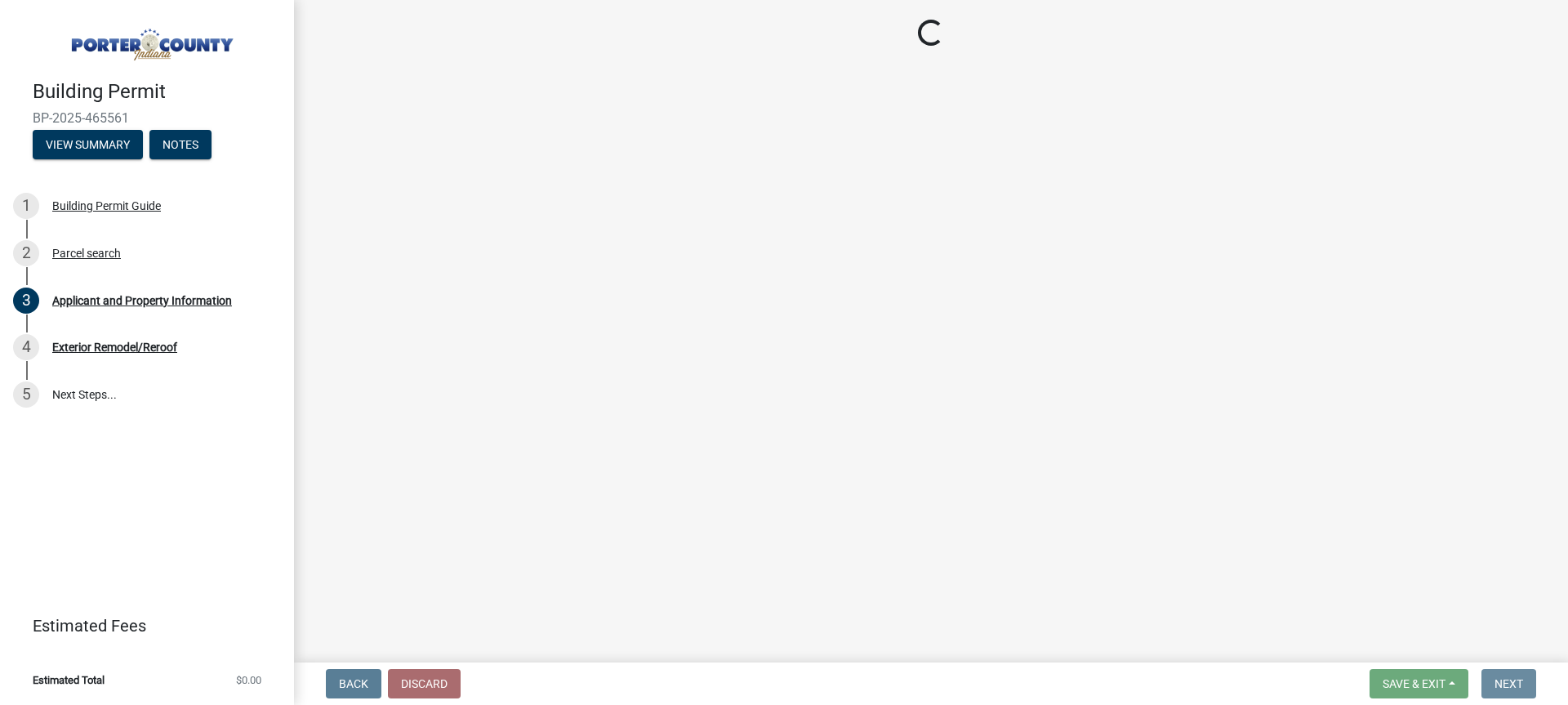
scroll to position [0, 0]
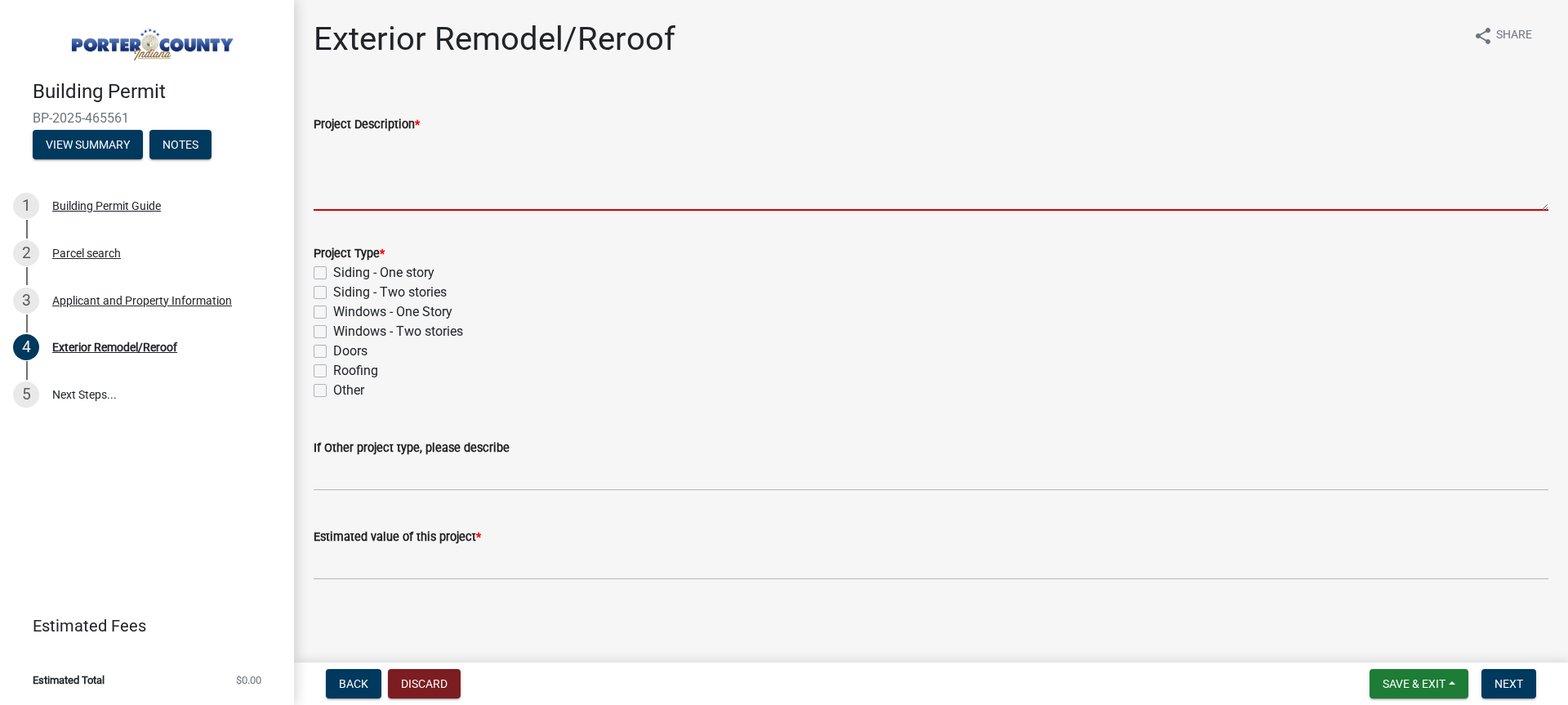
click at [407, 187] on textarea "Project Description *" at bounding box center [931, 172] width 1235 height 77
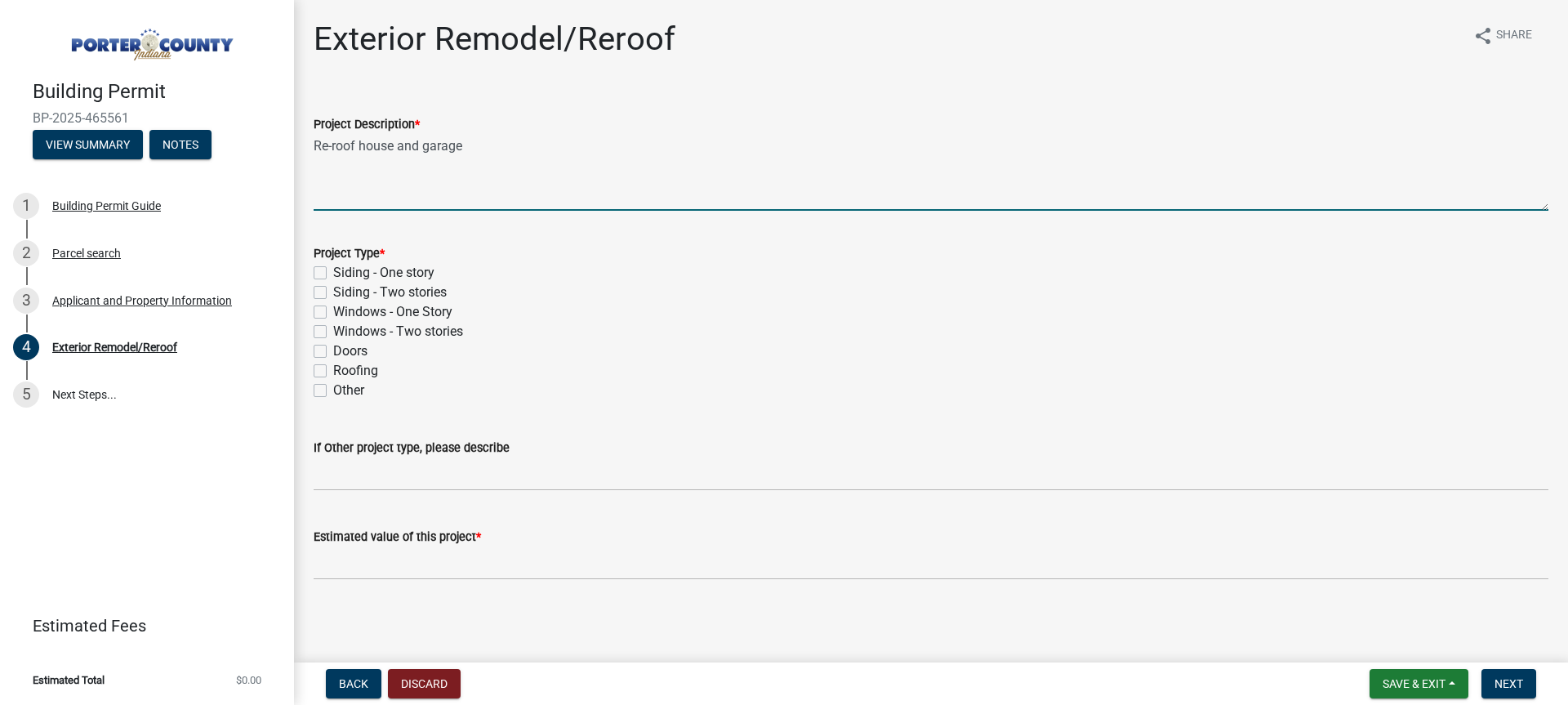
type textarea "Re-roof house and garage"
click at [330, 372] on div "Roofing" at bounding box center [931, 370] width 1235 height 19
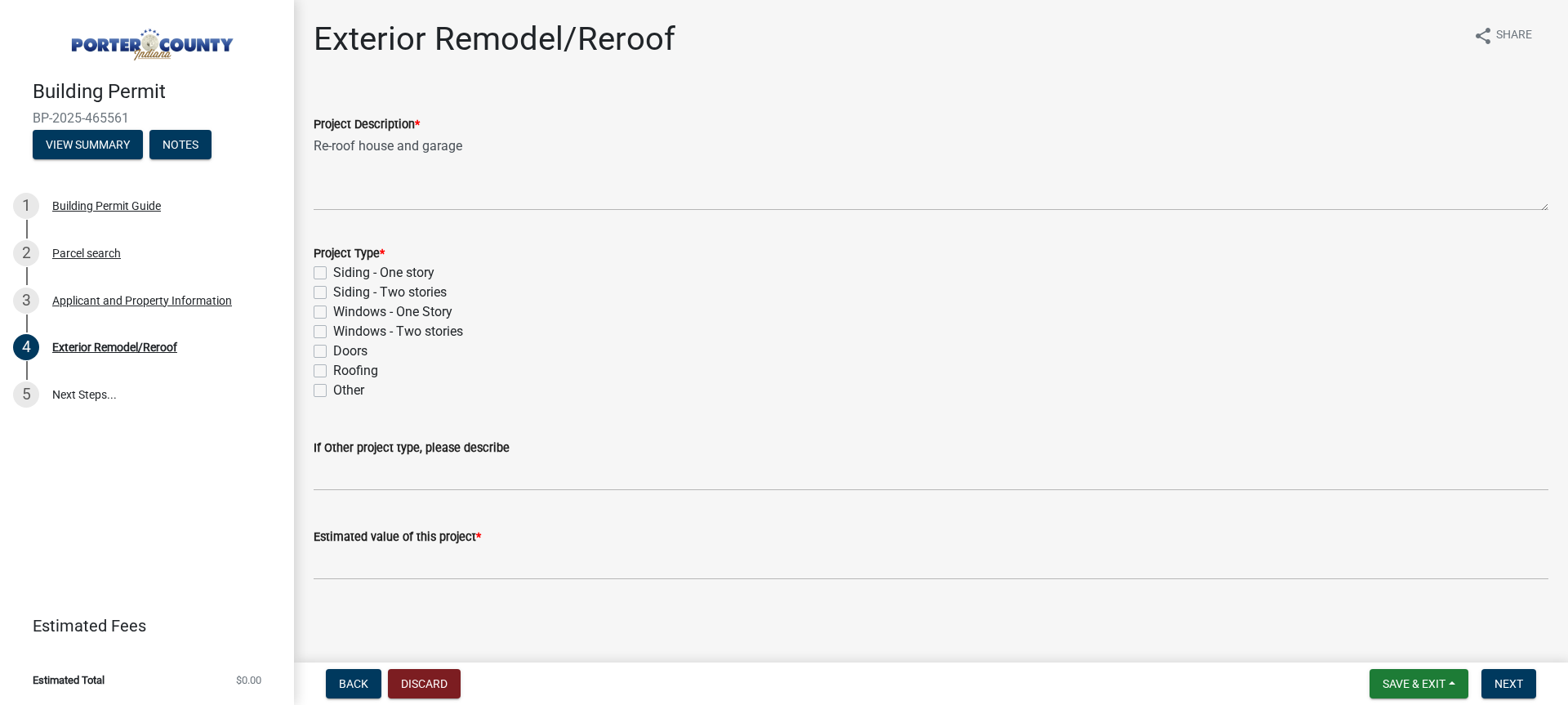
click at [333, 368] on label "Roofing" at bounding box center [355, 370] width 45 height 19
click at [333, 368] on input "Roofing" at bounding box center [338, 366] width 11 height 11
checkbox input "true"
checkbox input "false"
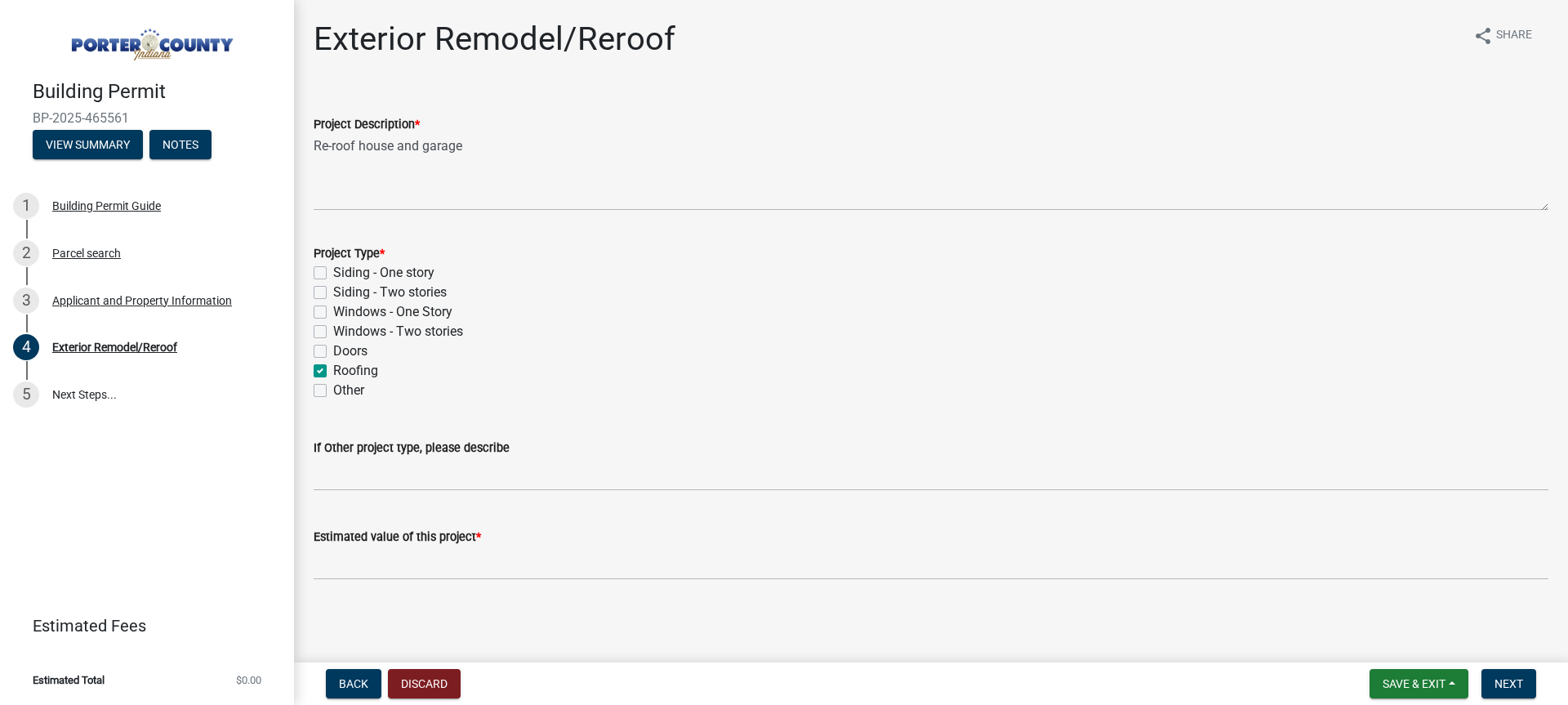
checkbox input "false"
checkbox input "true"
checkbox input "false"
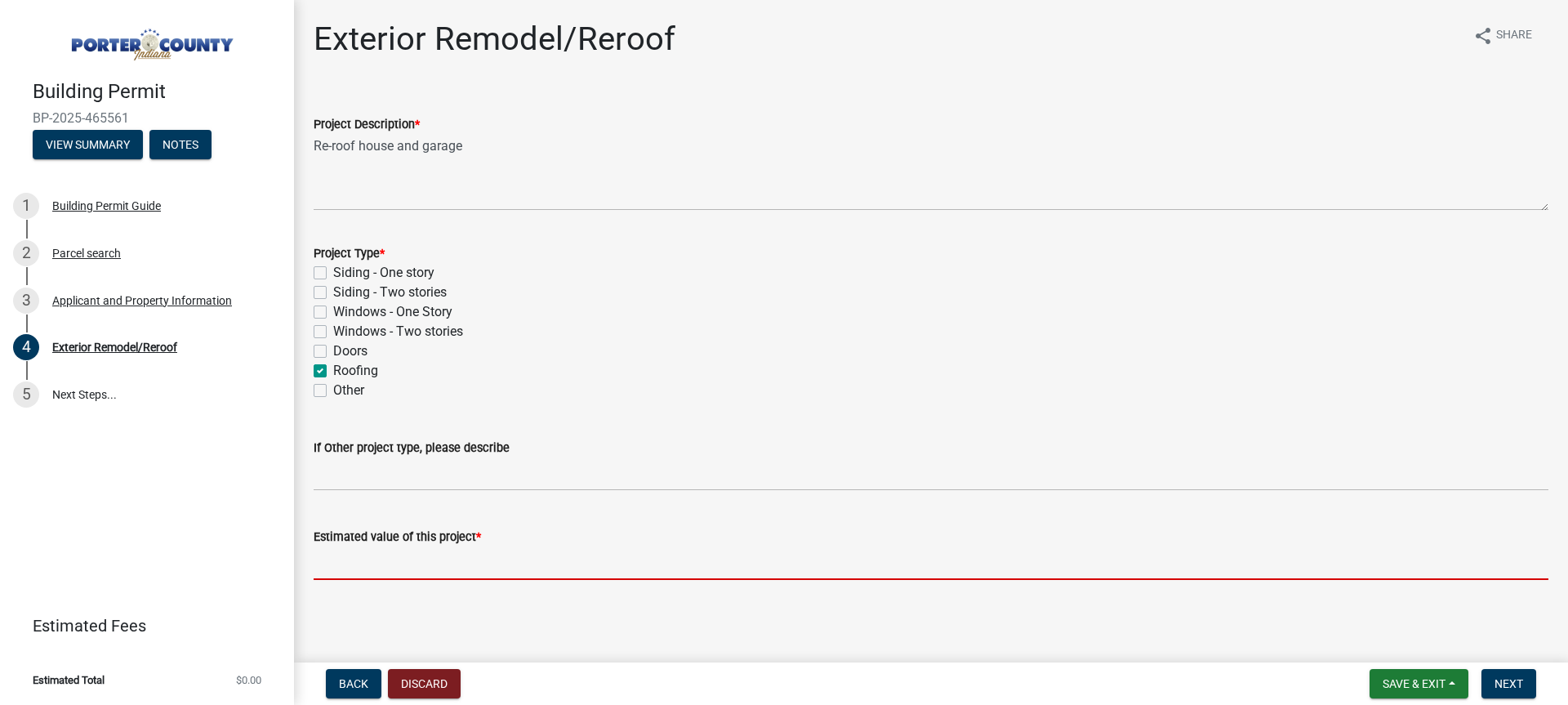
click at [431, 546] on input "text" at bounding box center [931, 563] width 1235 height 33
click at [409, 574] on input "text" at bounding box center [931, 563] width 1235 height 33
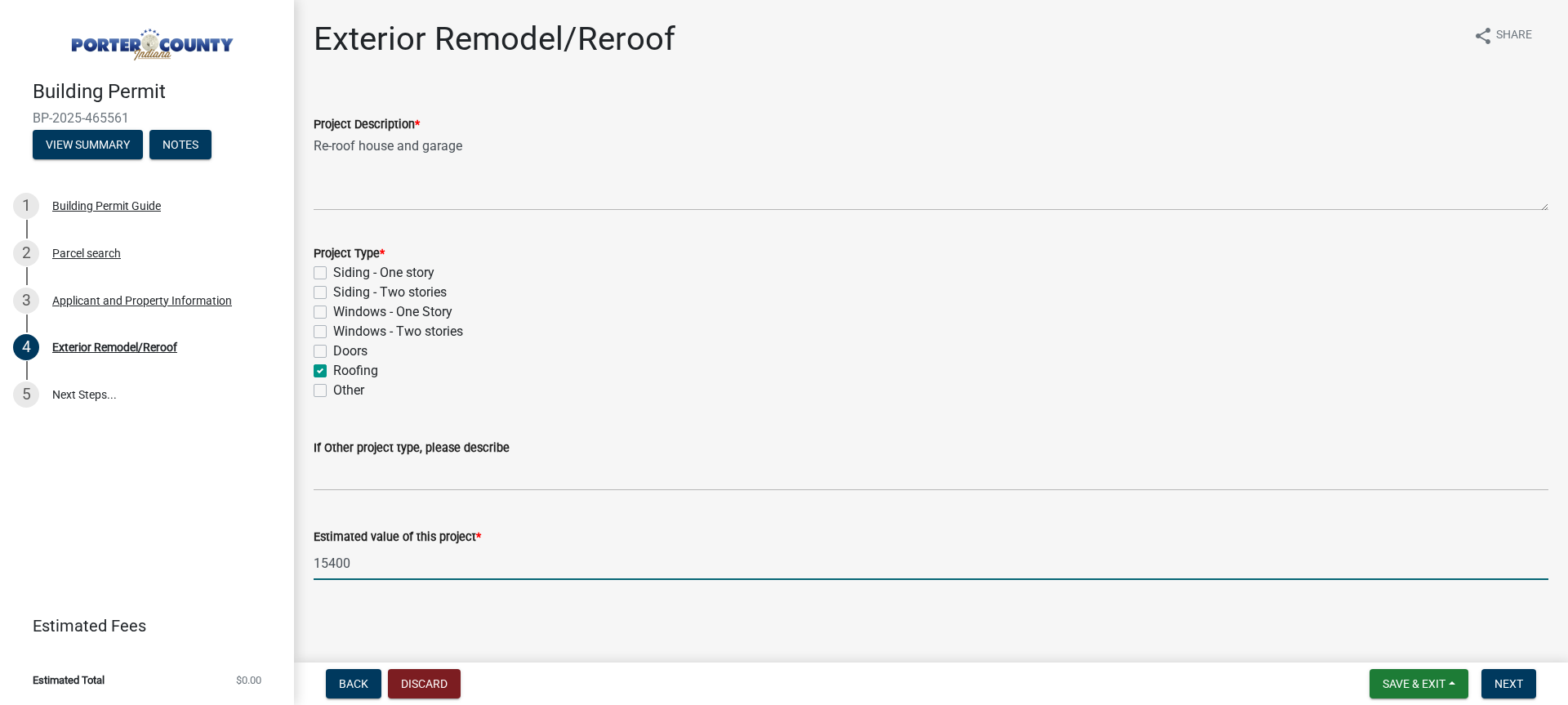
type input "15400"
click at [701, 403] on wm-data-entity-input "Project Type * Siding - One story Siding - Two stories Windows - One Story Wind…" at bounding box center [931, 319] width 1235 height 191
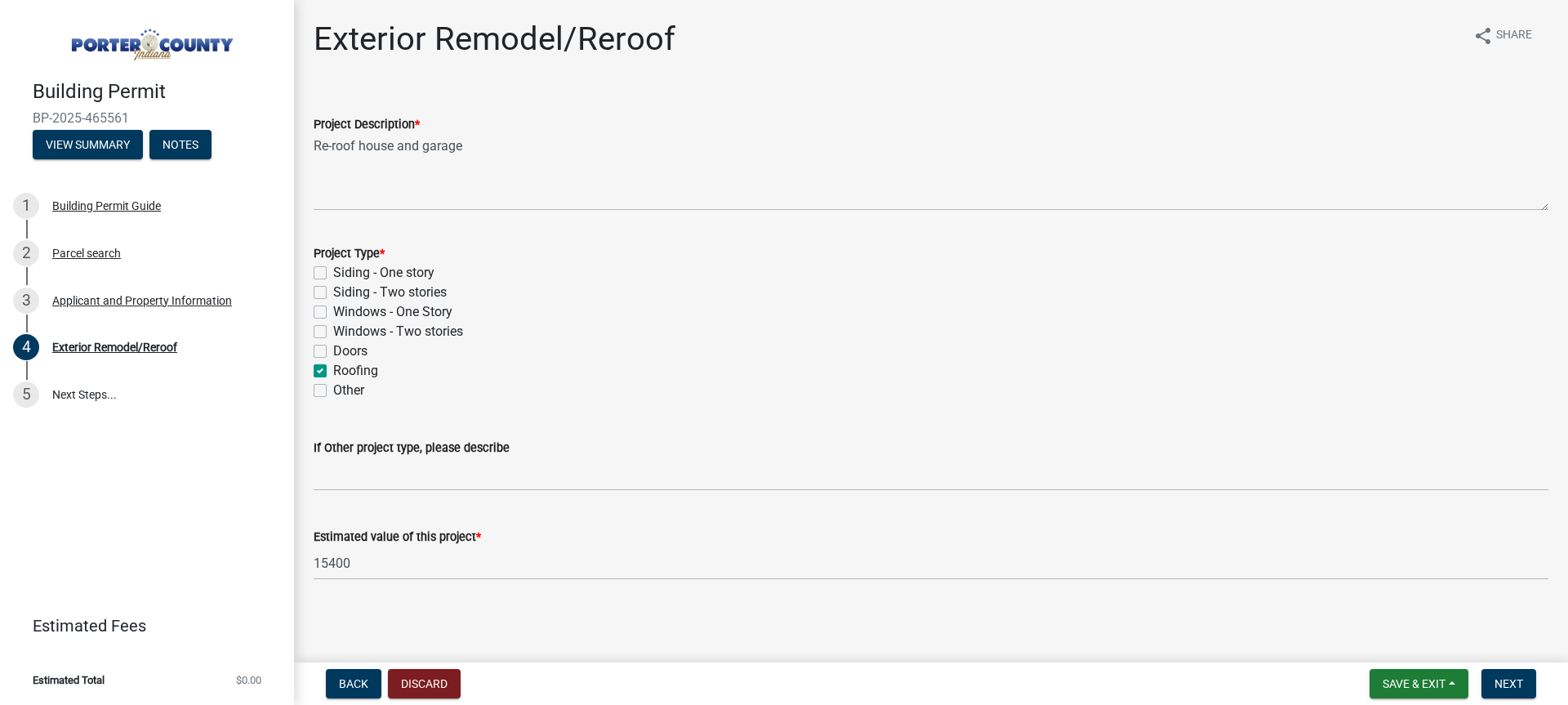
scroll to position [3, 0]
click at [1490, 677] on button "Next" at bounding box center [1509, 683] width 55 height 29
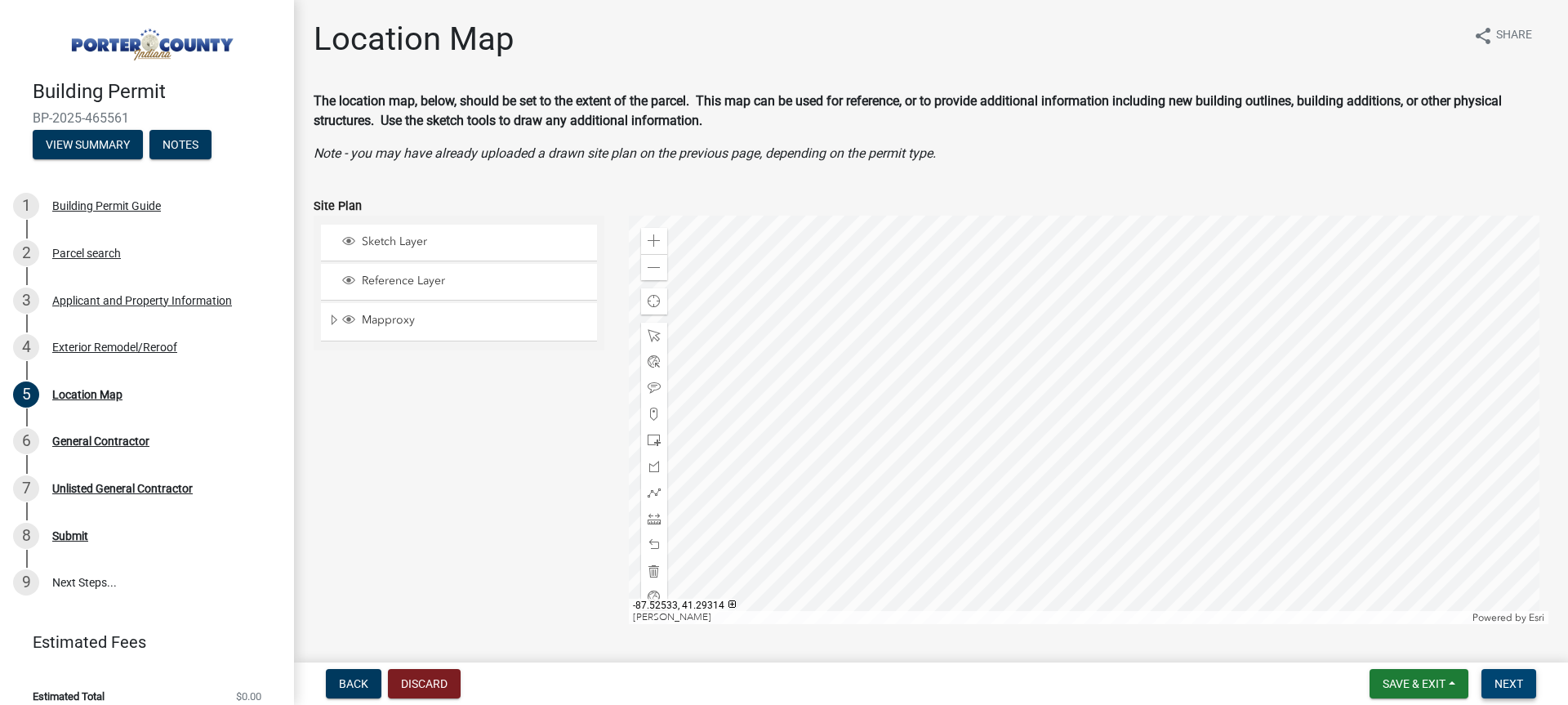
click at [1512, 688] on span "Next" at bounding box center [1508, 683] width 28 height 13
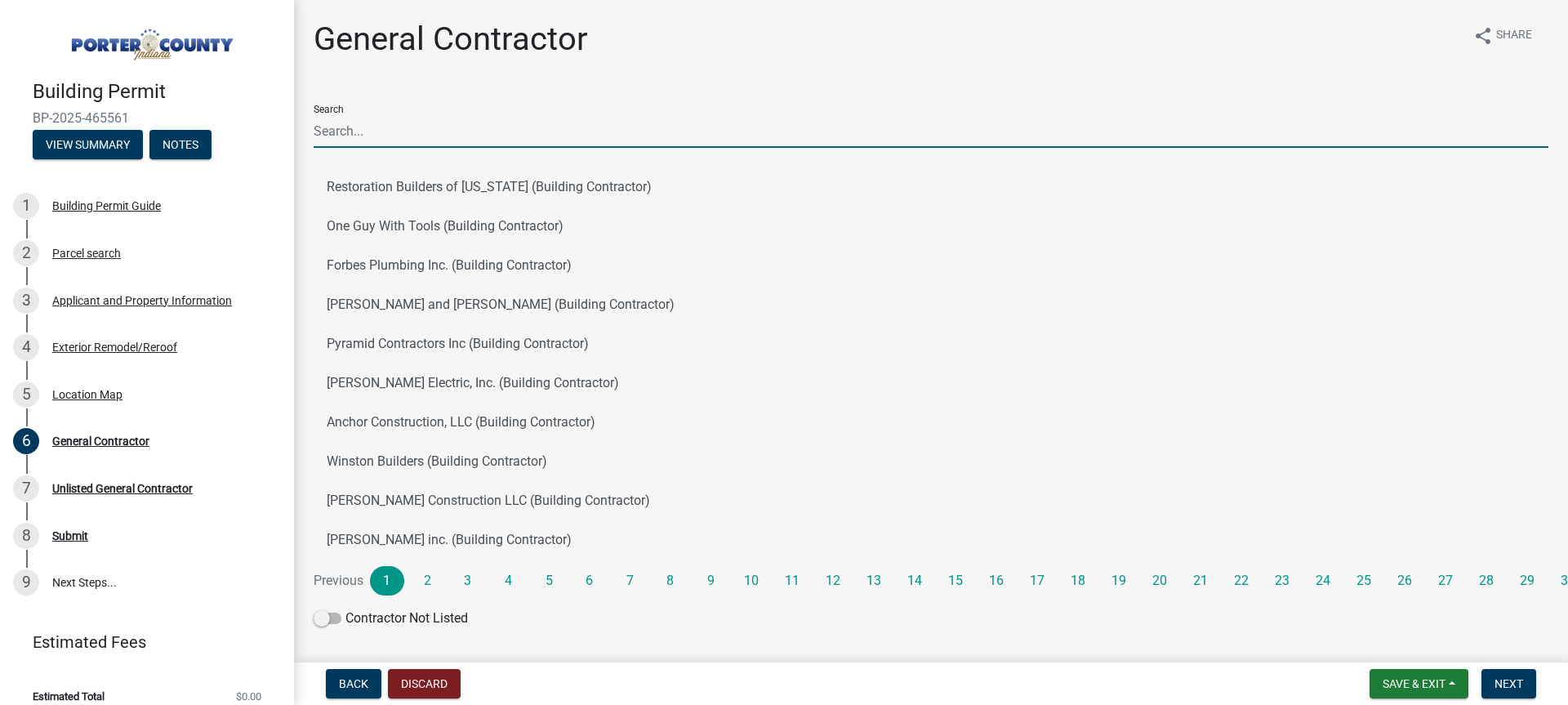
click at [395, 125] on input "Search" at bounding box center [931, 131] width 1235 height 33
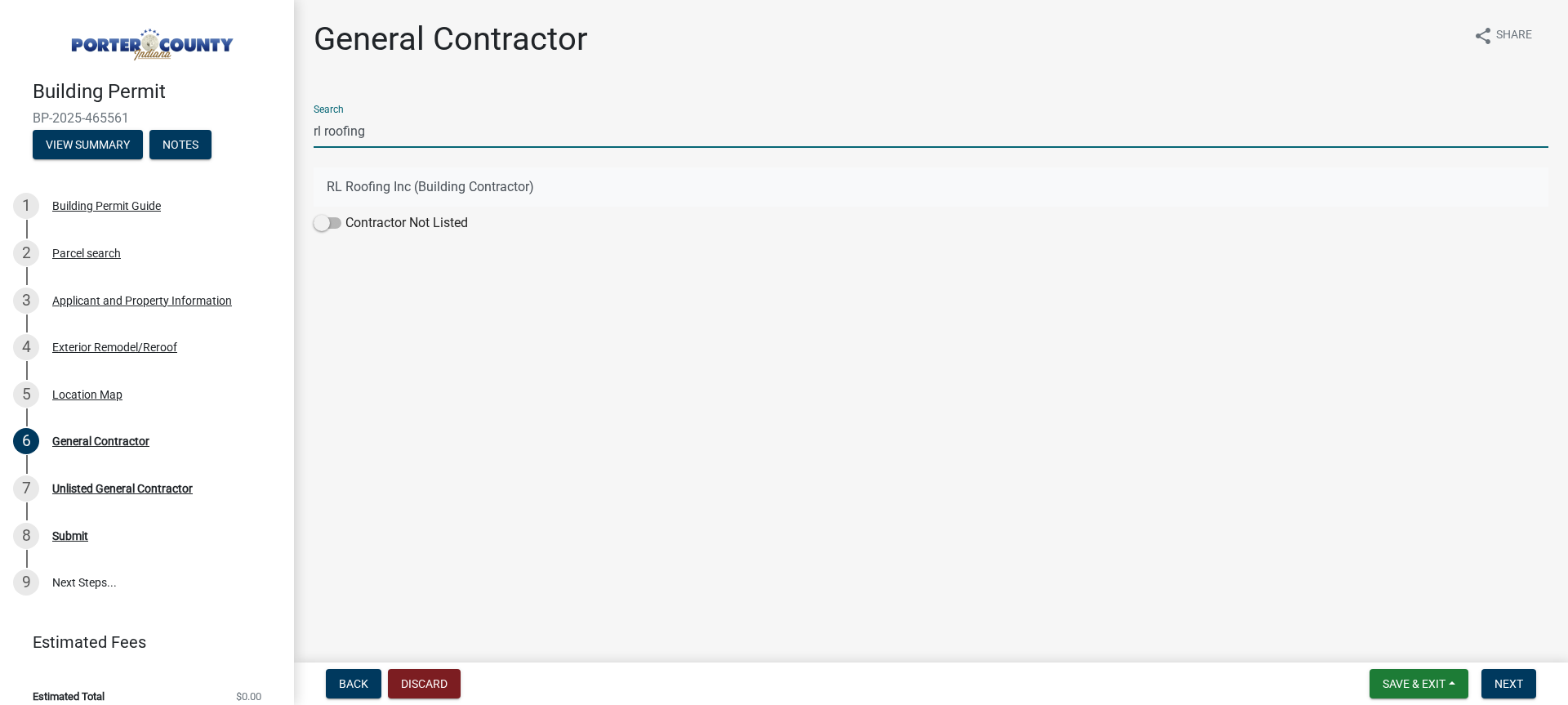
type input "rl roofing"
click at [386, 187] on button "RL Roofing Inc (Building Contractor)" at bounding box center [931, 187] width 1235 height 39
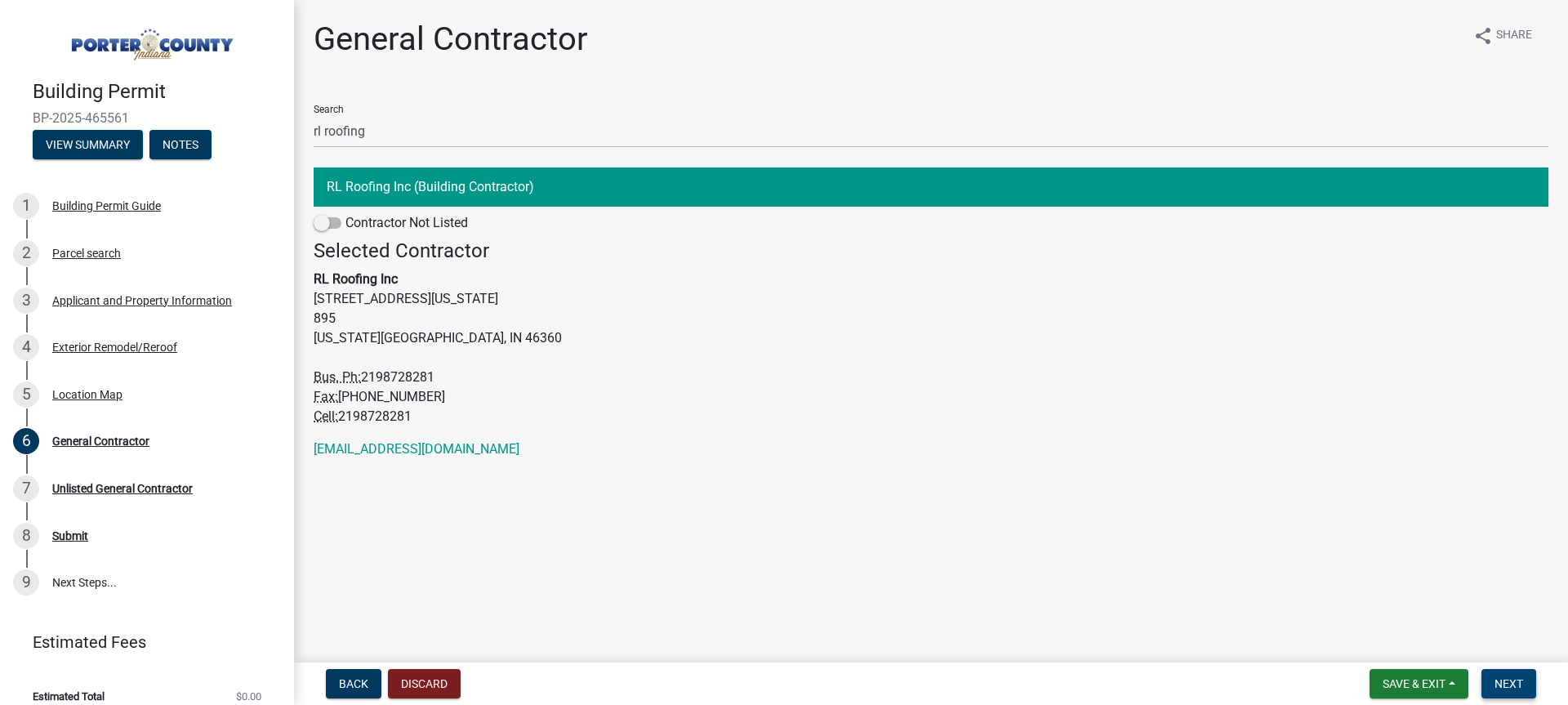
click at [1497, 683] on span "Next" at bounding box center [1508, 683] width 28 height 13
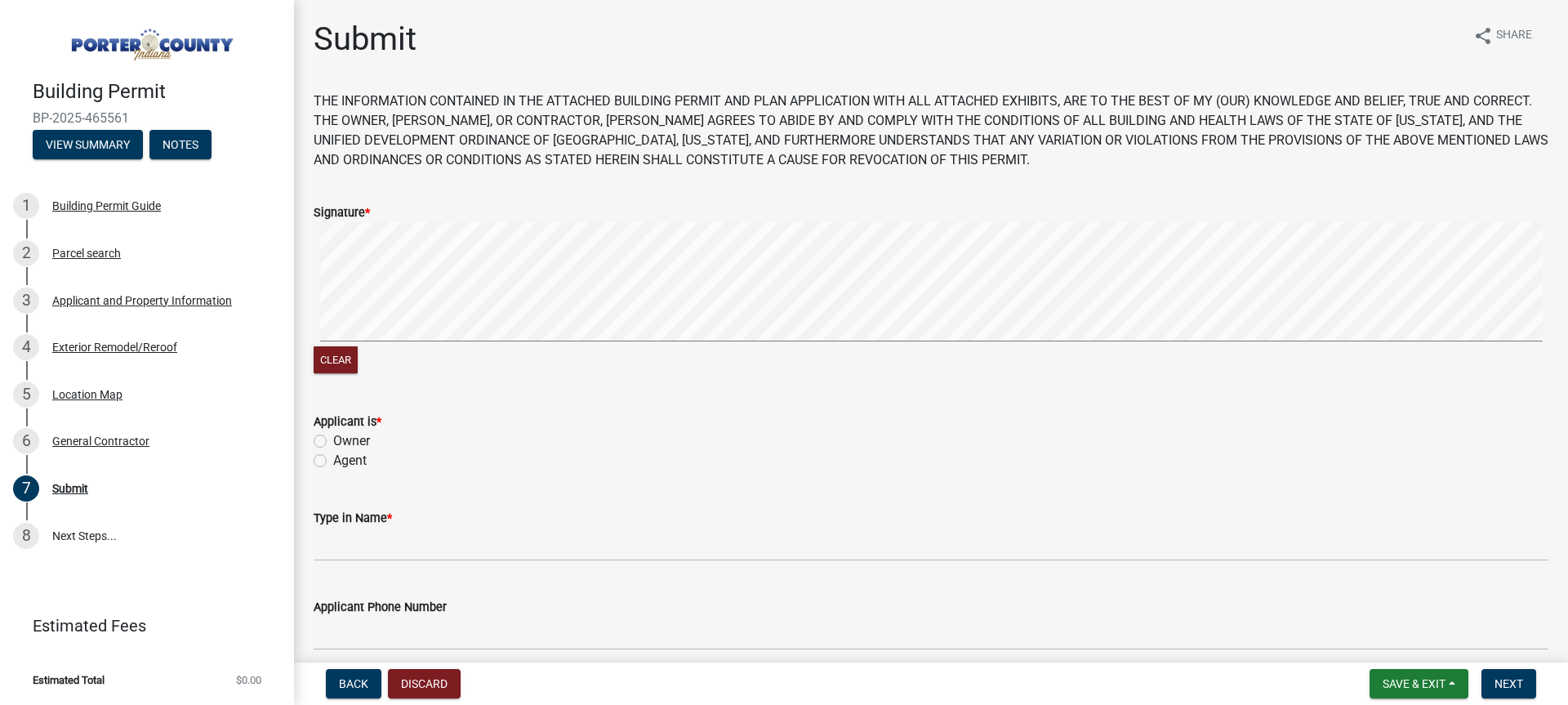
click at [335, 367] on div "Clear" at bounding box center [931, 300] width 1235 height 155
click at [339, 459] on label "Agent" at bounding box center [350, 460] width 33 height 19
click at [339, 459] on input "Agent" at bounding box center [338, 456] width 11 height 11
radio input "true"
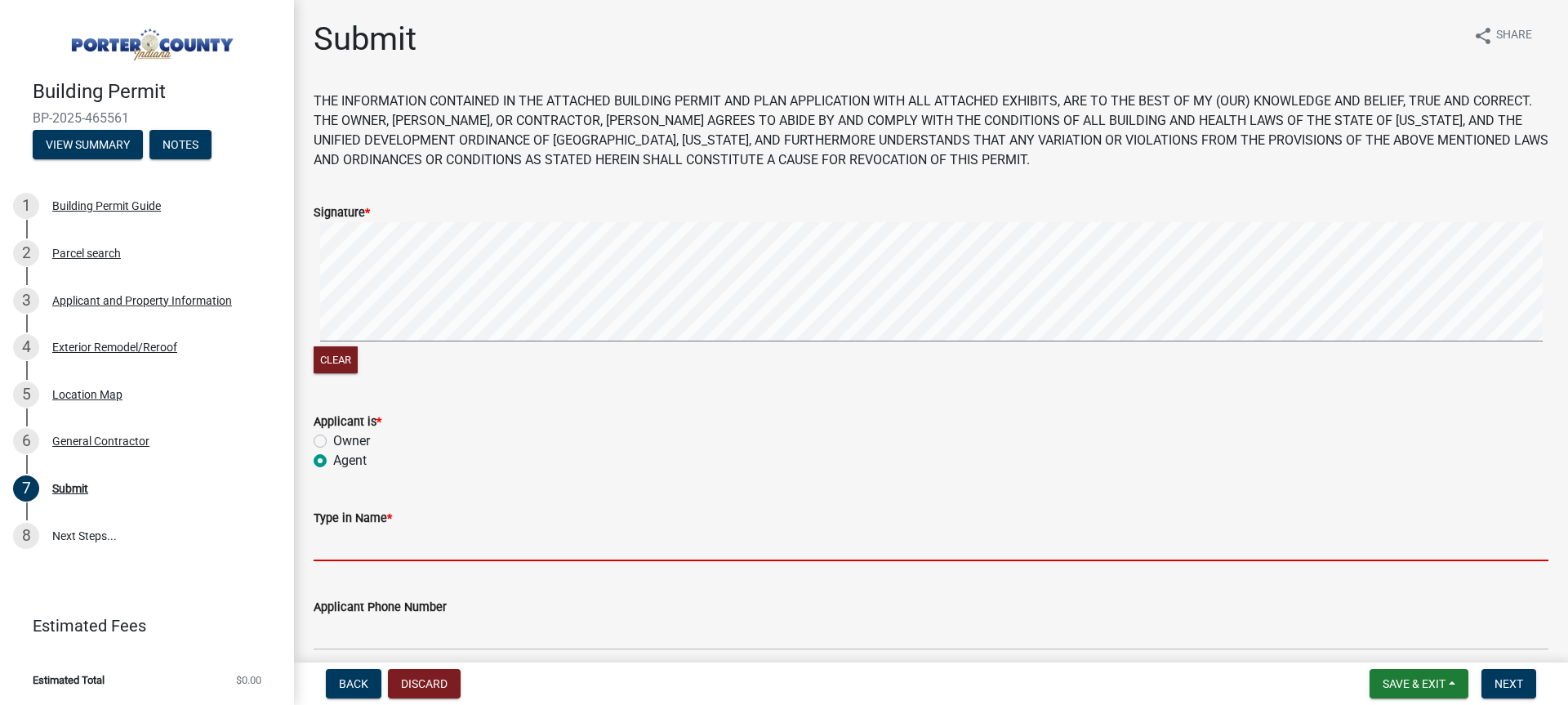
click at [394, 556] on input "Type in Name *" at bounding box center [931, 544] width 1235 height 33
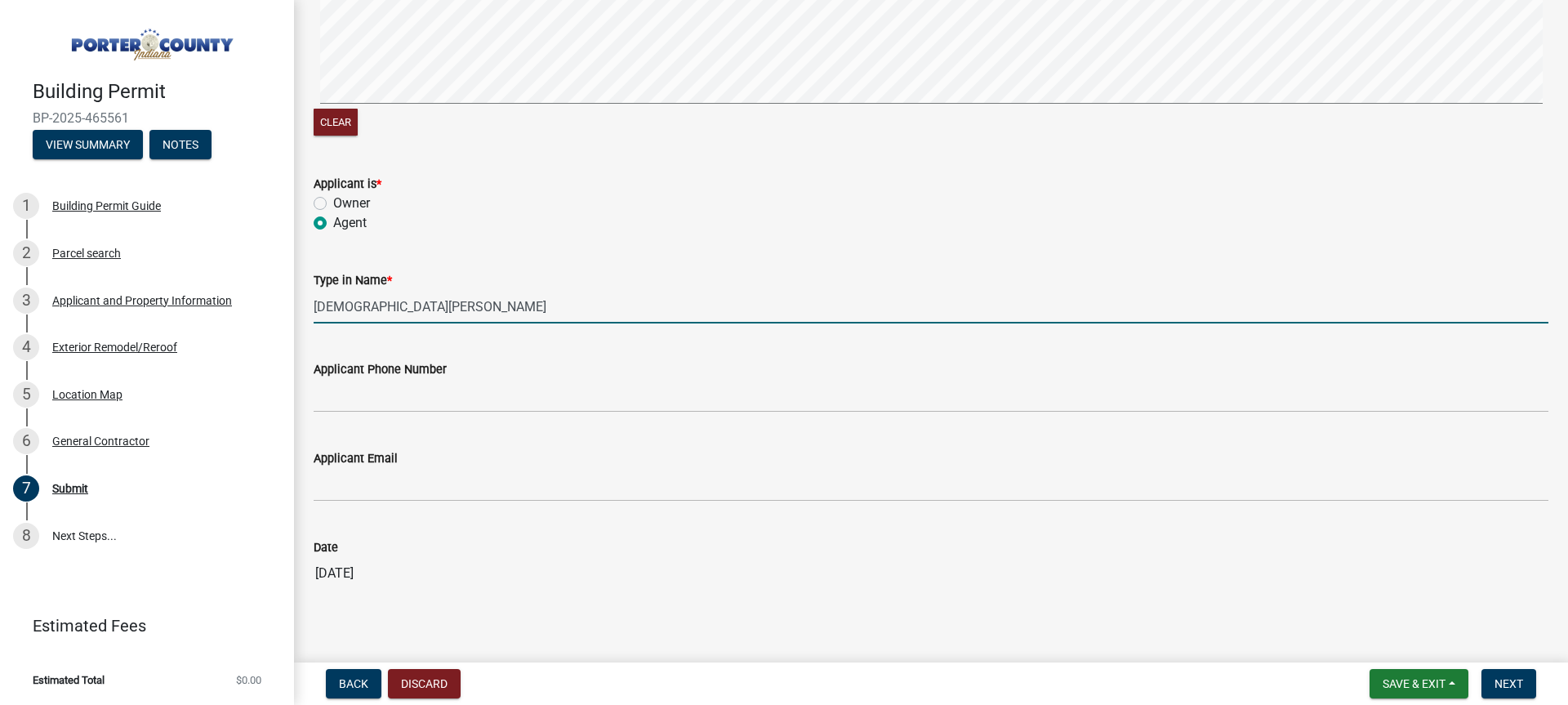
scroll to position [245, 0]
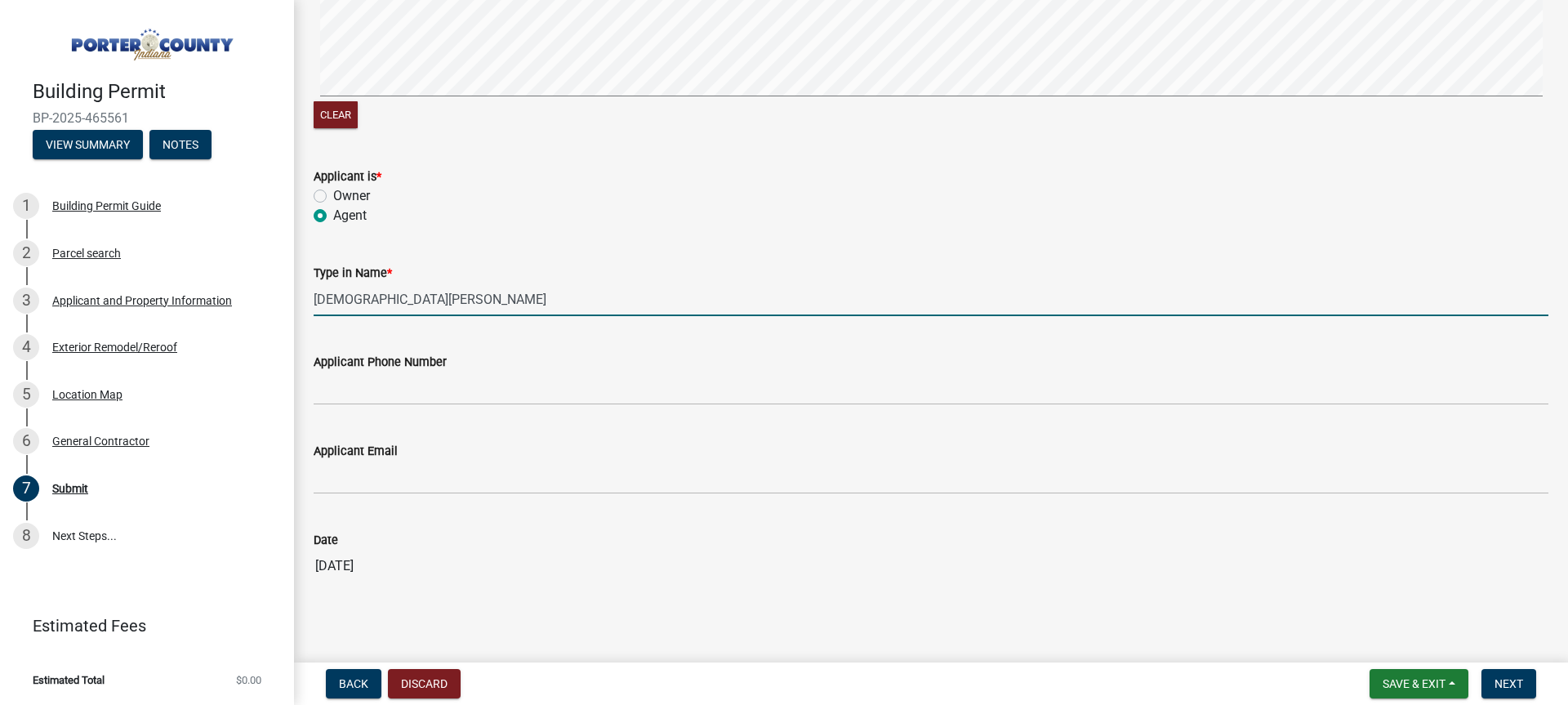
type input "[DEMOGRAPHIC_DATA][PERSON_NAME]"
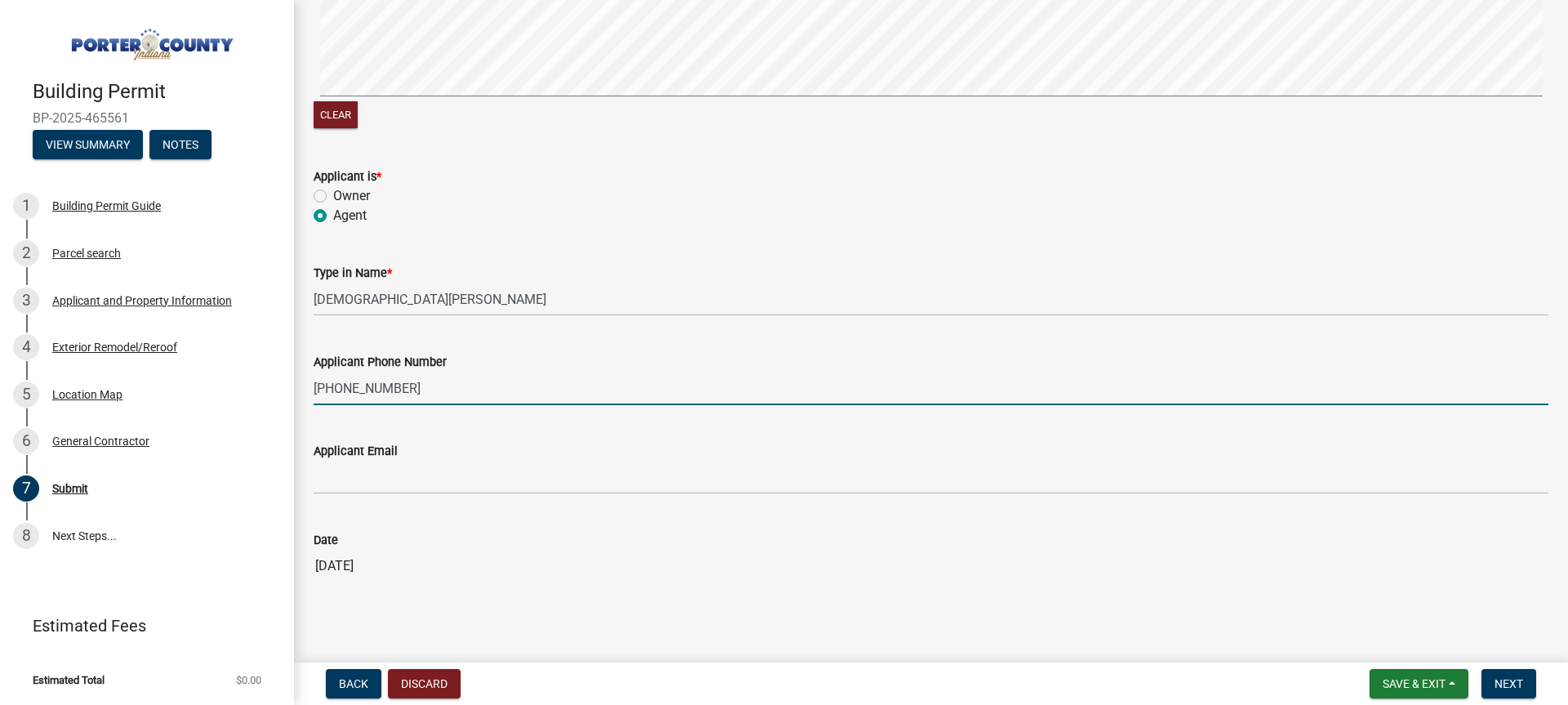
type input "[PHONE_NUMBER]"
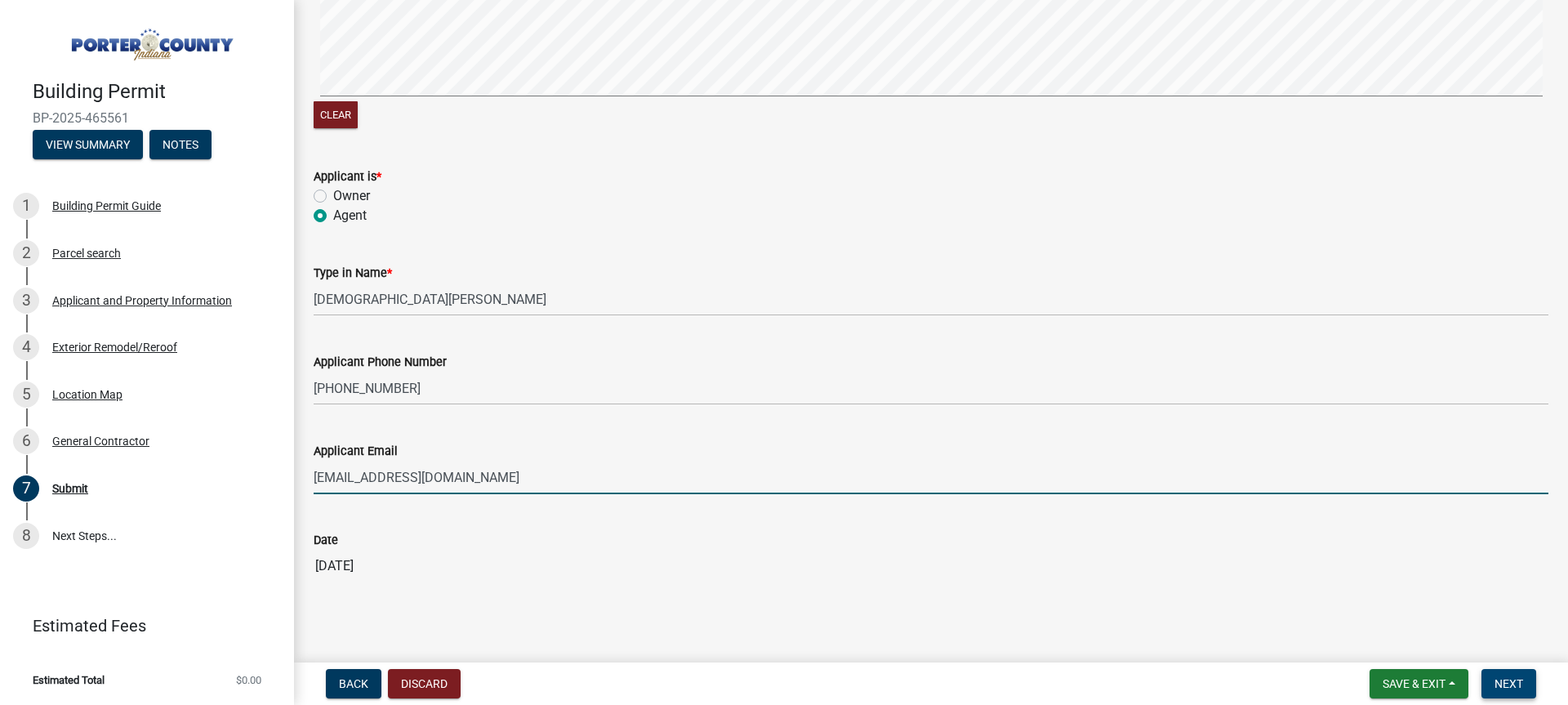
type input "[EMAIL_ADDRESS][DOMAIN_NAME]"
click at [1506, 683] on span "Next" at bounding box center [1508, 683] width 28 height 13
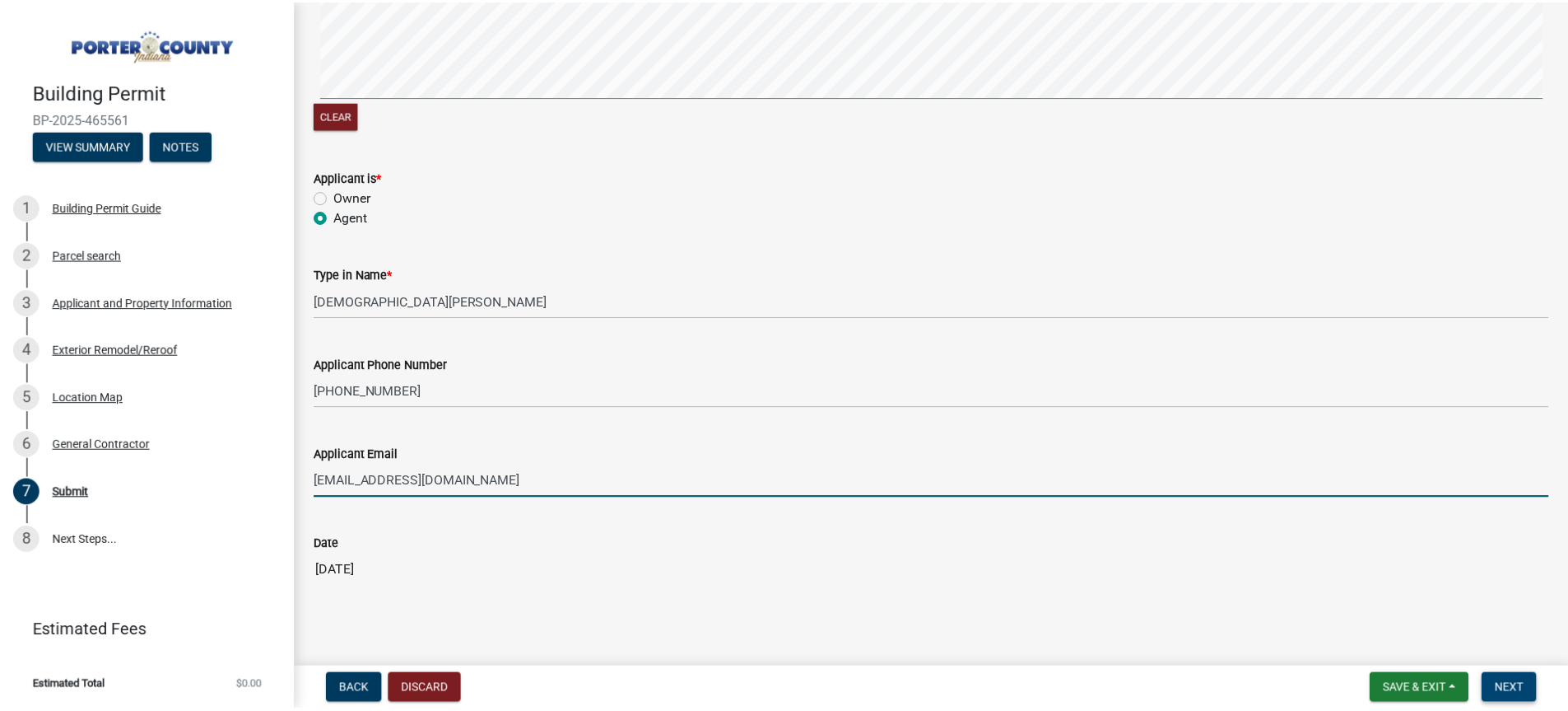
scroll to position [0, 0]
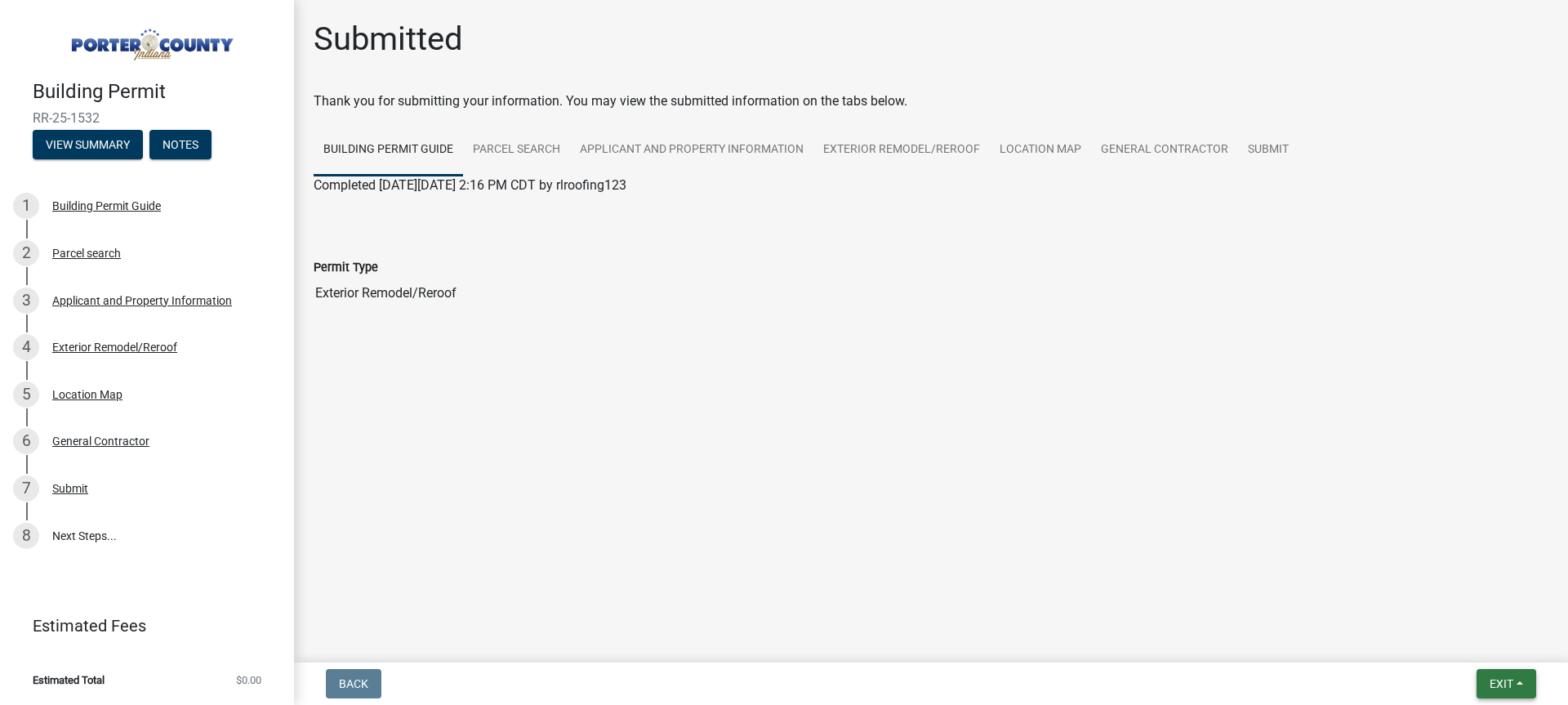
click at [1525, 695] on button "Exit" at bounding box center [1506, 683] width 60 height 29
click at [1485, 653] on button "Save & Exit" at bounding box center [1470, 641] width 130 height 39
